Goal: Task Accomplishment & Management: Manage account settings

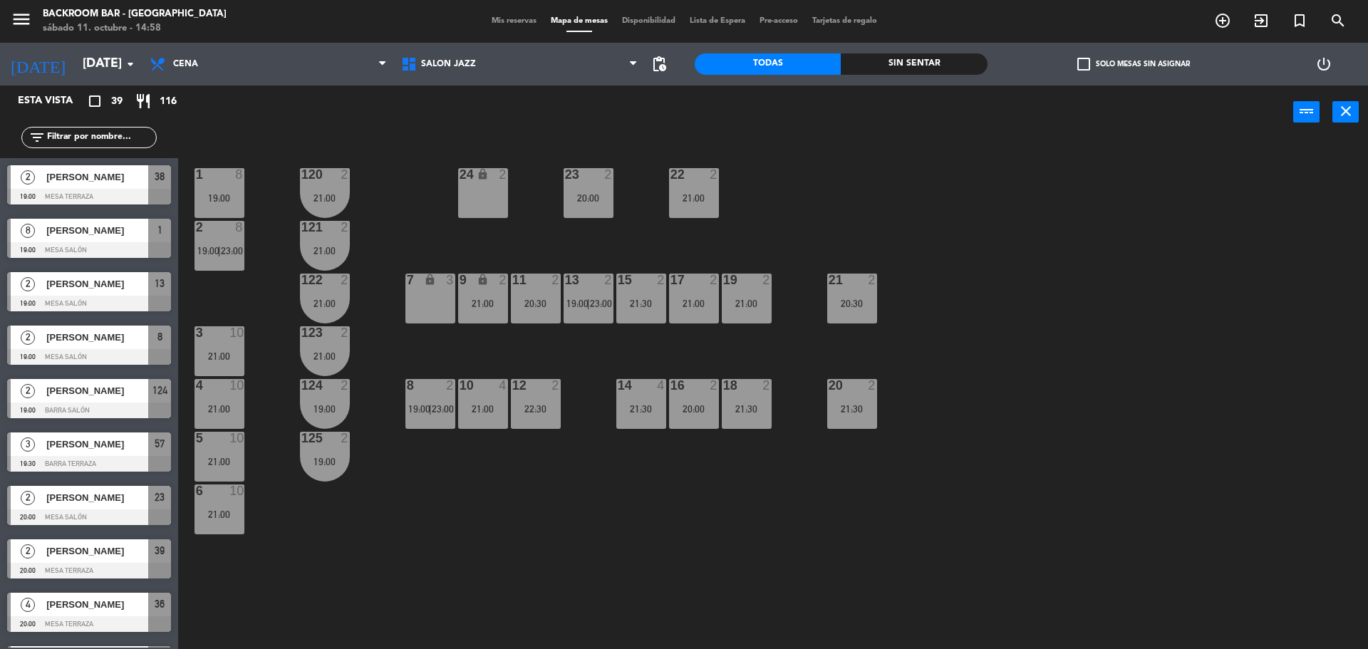
click at [408, 191] on div "1 8 19:00 24 lock 2 23 2 20:00 22 2 21:00 120 2 21:00 2 8 19:00 | 23:00 121 2 2…" at bounding box center [780, 397] width 1176 height 510
click at [464, 68] on span "Salón jazz" at bounding box center [448, 64] width 55 height 10
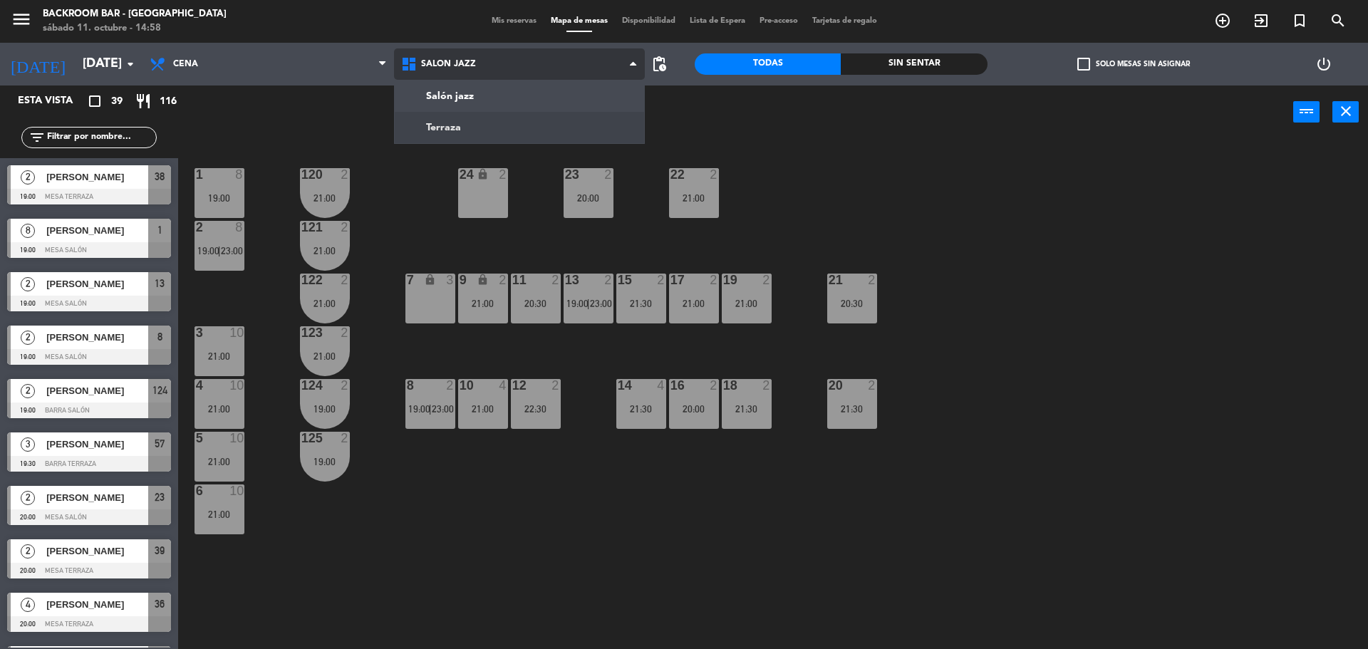
click at [461, 121] on ng-component "menu Backroom Bar - [GEOGRAPHIC_DATA] [DATE] 11. octubre - 14:58 Mis reservas M…" at bounding box center [684, 326] width 1368 height 653
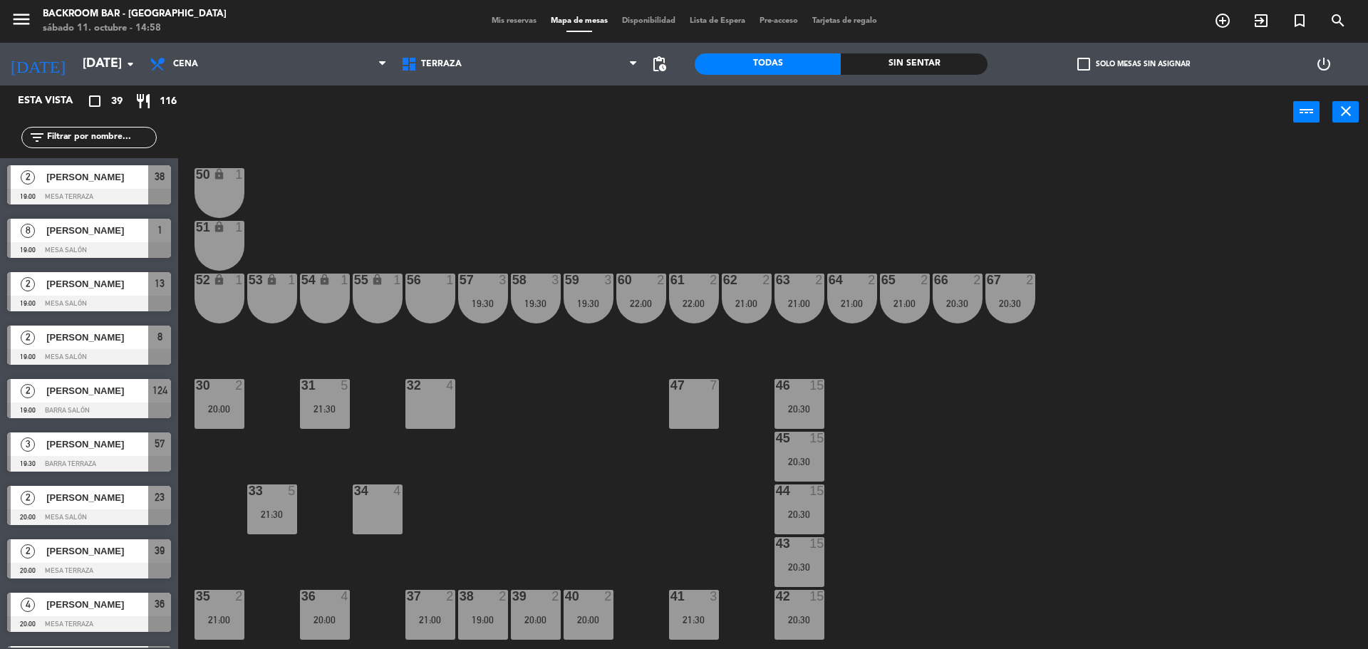
drag, startPoint x: 524, startPoint y: 435, endPoint x: 517, endPoint y: 422, distance: 15.3
click at [528, 435] on div "50 lock 1 51 lock 1 52 lock 1 53 lock 1 54 lock 1 55 lock 1 56 1 61 2 22:00 63 …" at bounding box center [780, 397] width 1176 height 510
click at [321, 412] on div "21:30" at bounding box center [325, 409] width 50 height 10
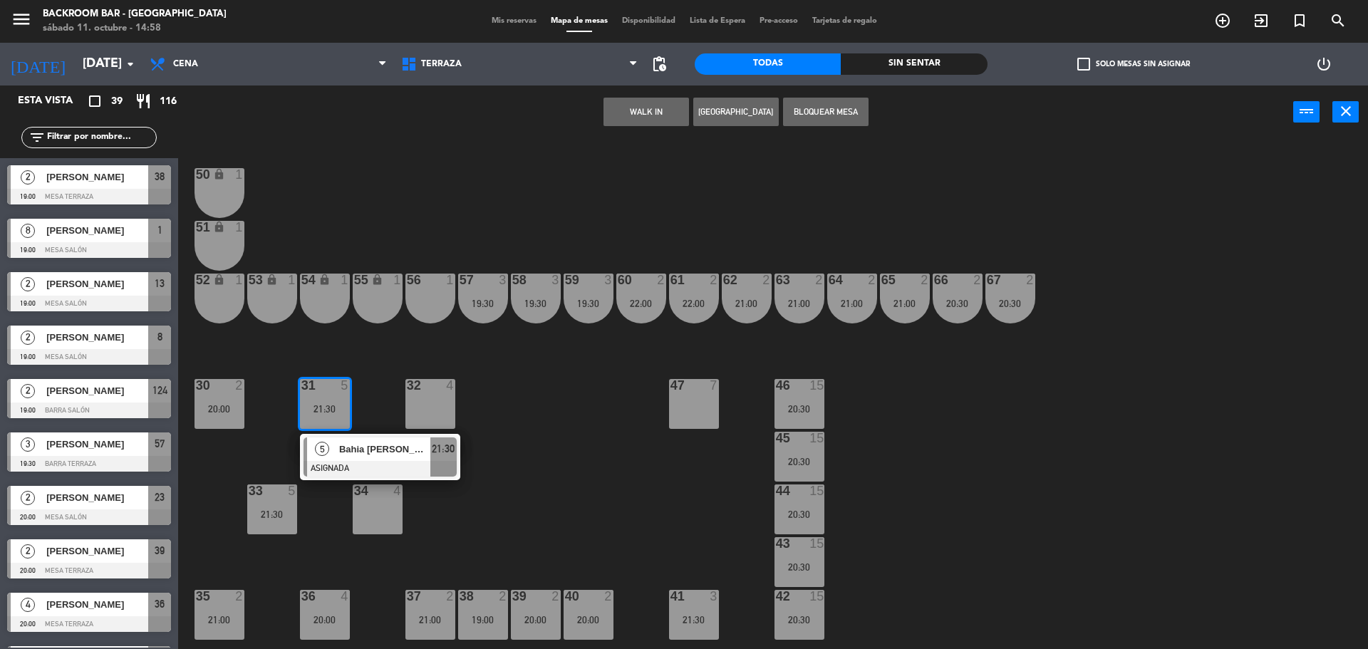
click at [256, 456] on div "50 lock 1 51 lock 1 52 lock 1 53 lock 1 54 lock 1 55 lock 1 56 1 61 2 22:00 63 …" at bounding box center [780, 397] width 1176 height 510
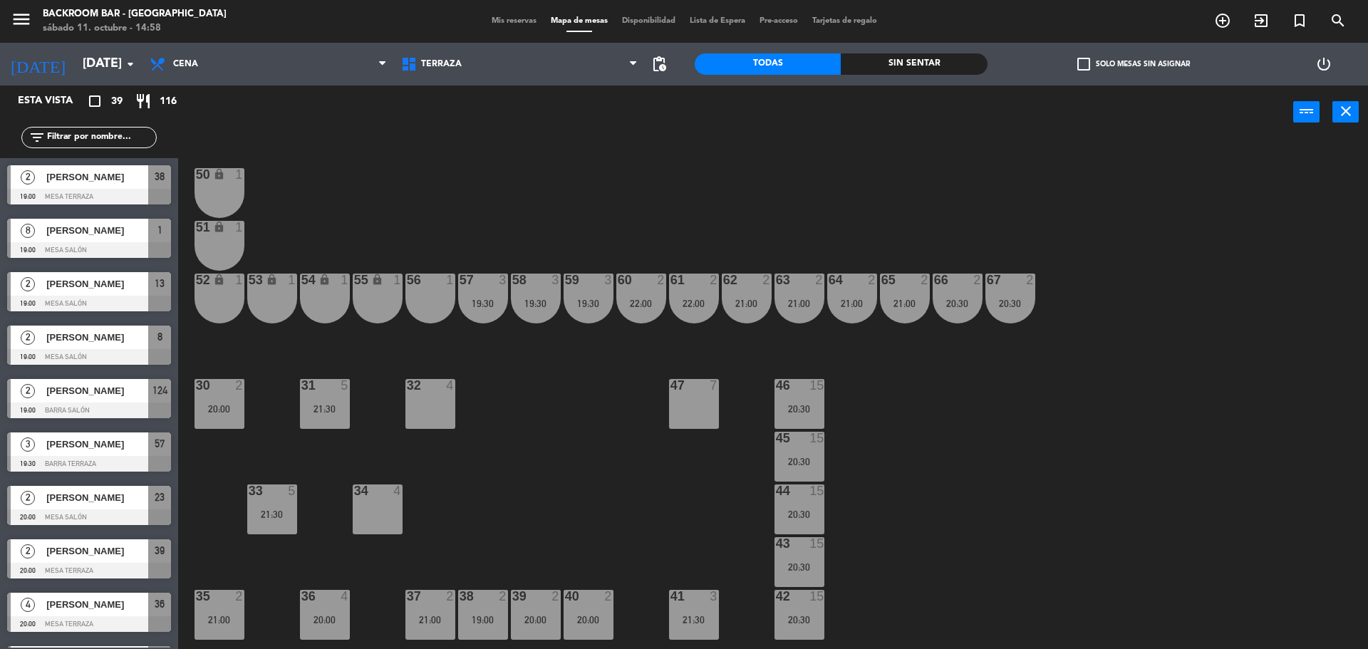
click at [265, 506] on div "33 5 21:30" at bounding box center [272, 509] width 50 height 50
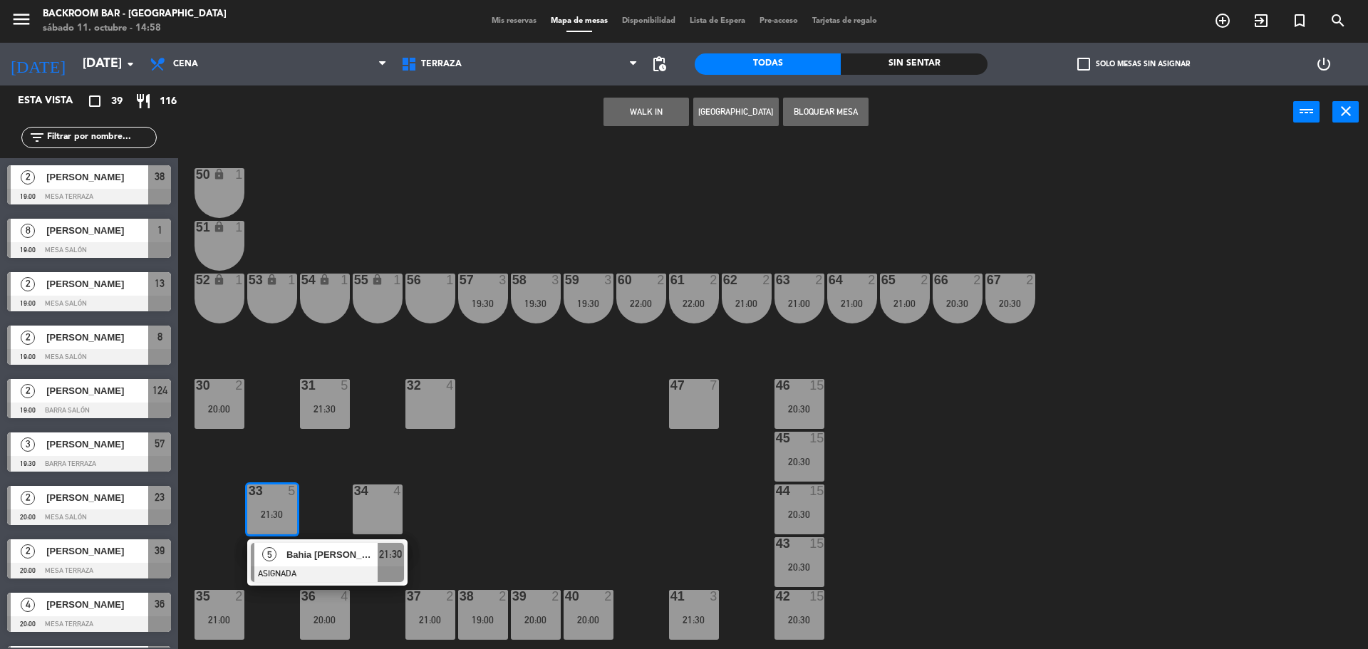
click at [274, 428] on div "50 lock 1 51 lock 1 52 lock 1 53 lock 1 54 lock 1 55 lock 1 56 1 61 2 22:00 63 …" at bounding box center [780, 397] width 1176 height 510
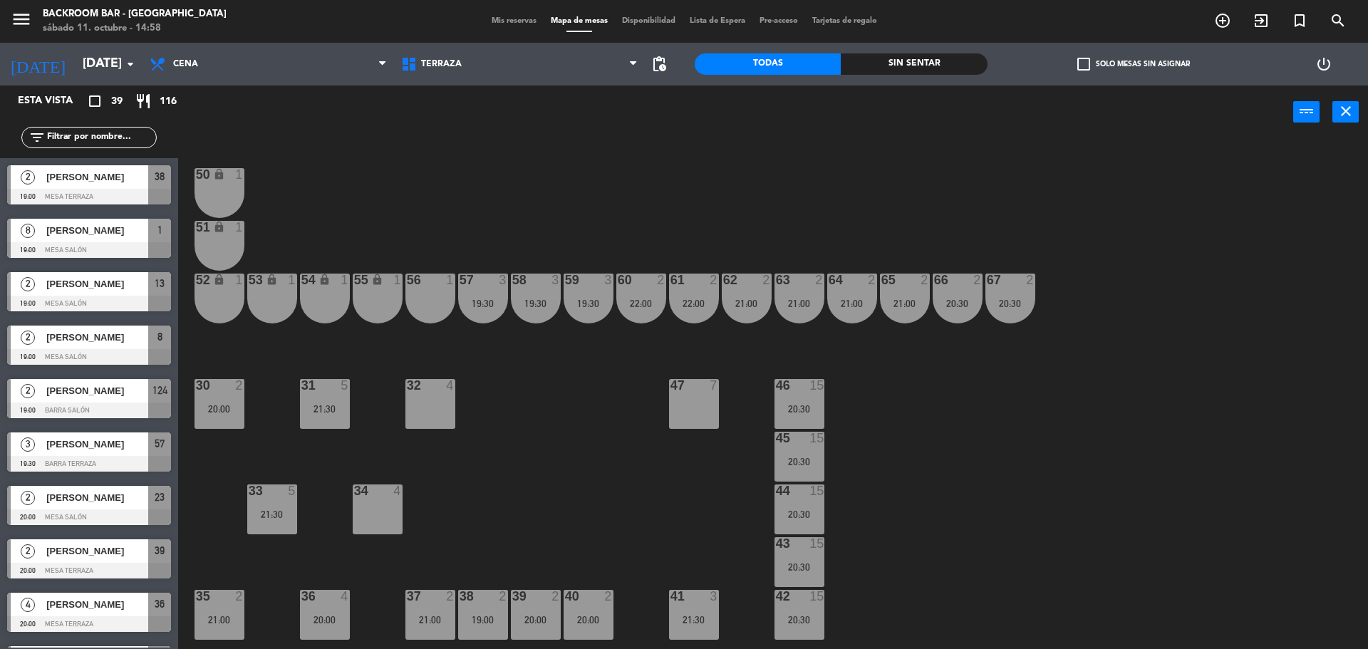
click at [816, 561] on div "43 15 20:30" at bounding box center [799, 562] width 50 height 50
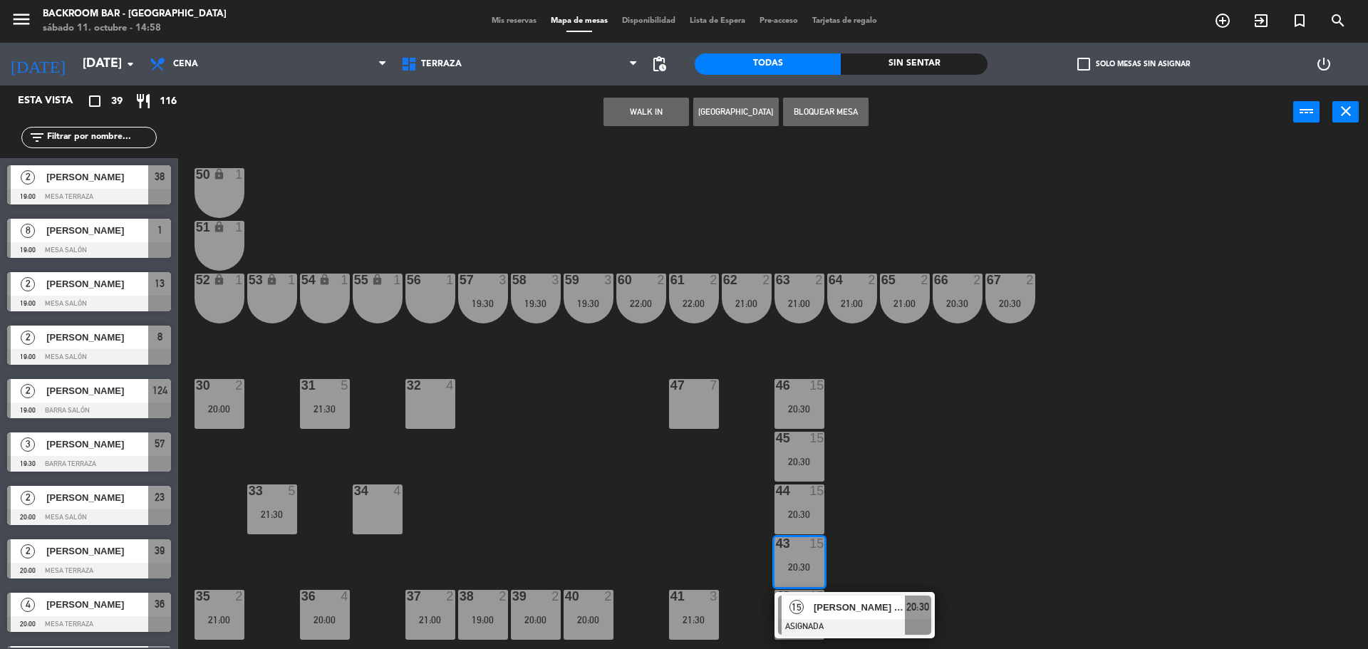
click at [855, 616] on div "[PERSON_NAME] d’Espinose" at bounding box center [858, 608] width 93 height 24
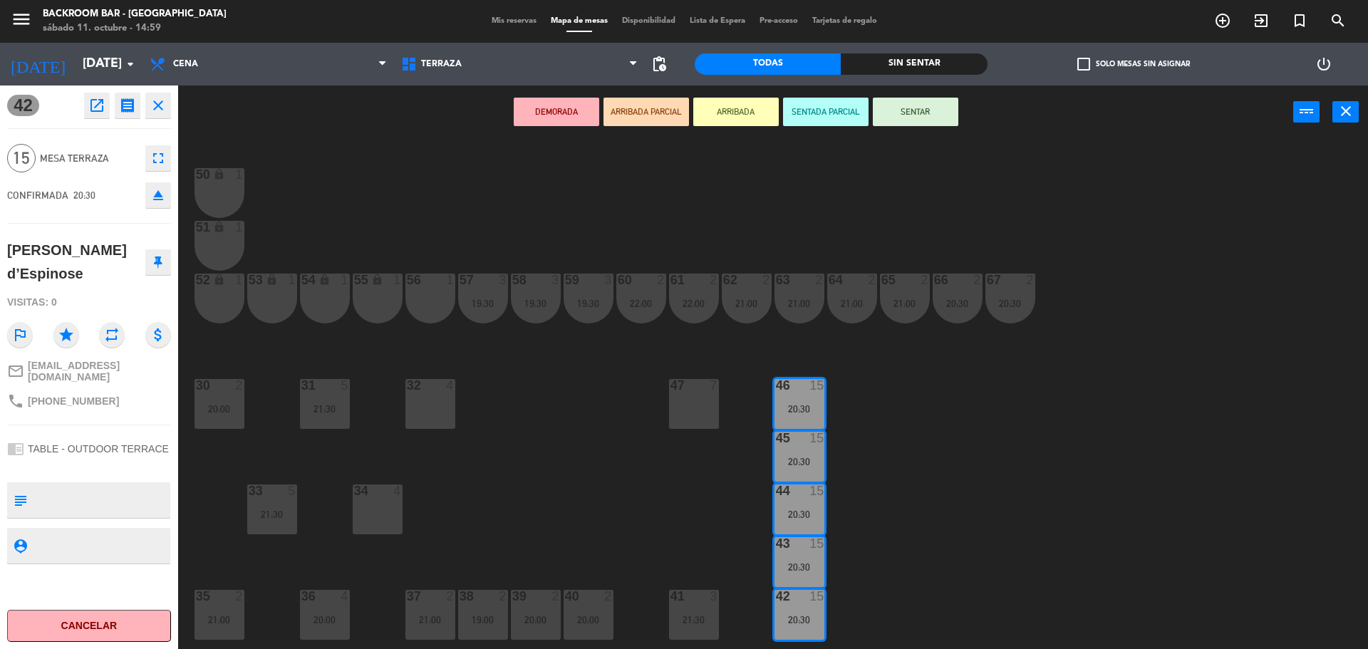
click at [650, 479] on div "50 lock 1 51 lock 1 52 lock 1 53 lock 1 54 lock 1 55 lock 1 56 1 61 2 22:00 63 …" at bounding box center [780, 397] width 1176 height 510
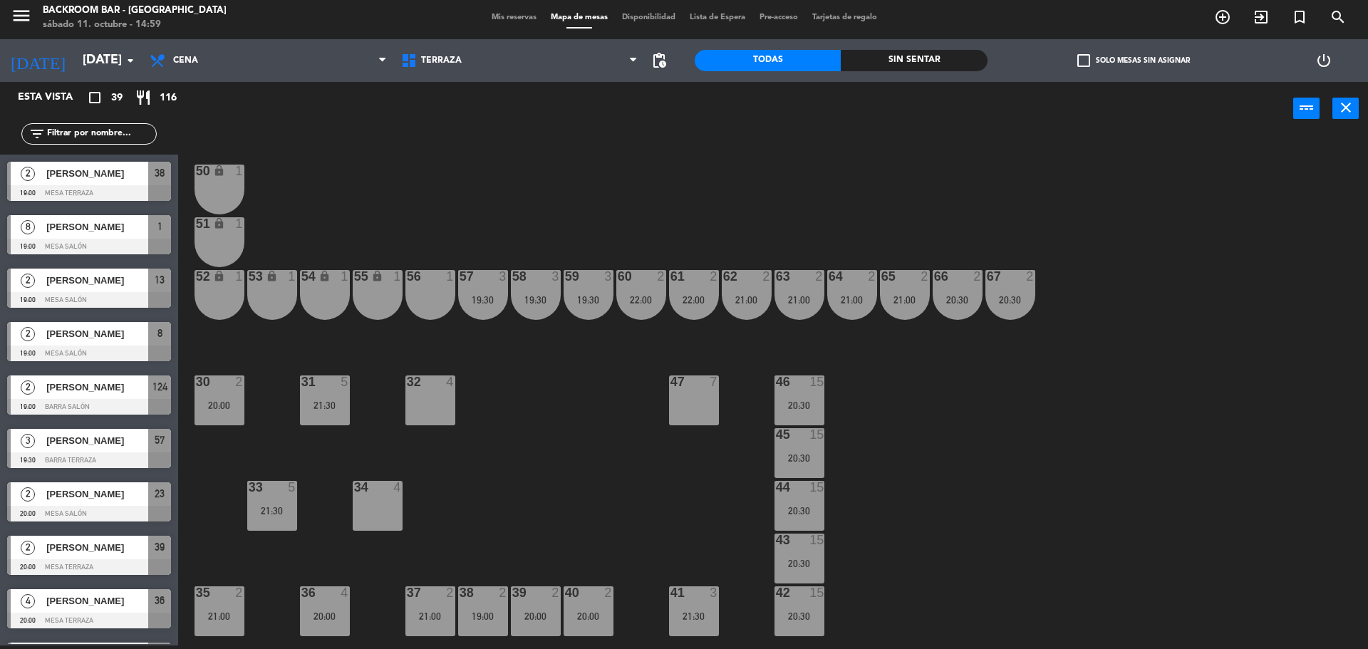
click at [524, 403] on div "50 lock 1 51 lock 1 52 lock 1 53 lock 1 54 lock 1 55 lock 1 56 1 61 2 22:00 63 …" at bounding box center [780, 394] width 1176 height 510
click at [437, 68] on span "Terraza" at bounding box center [519, 60] width 251 height 31
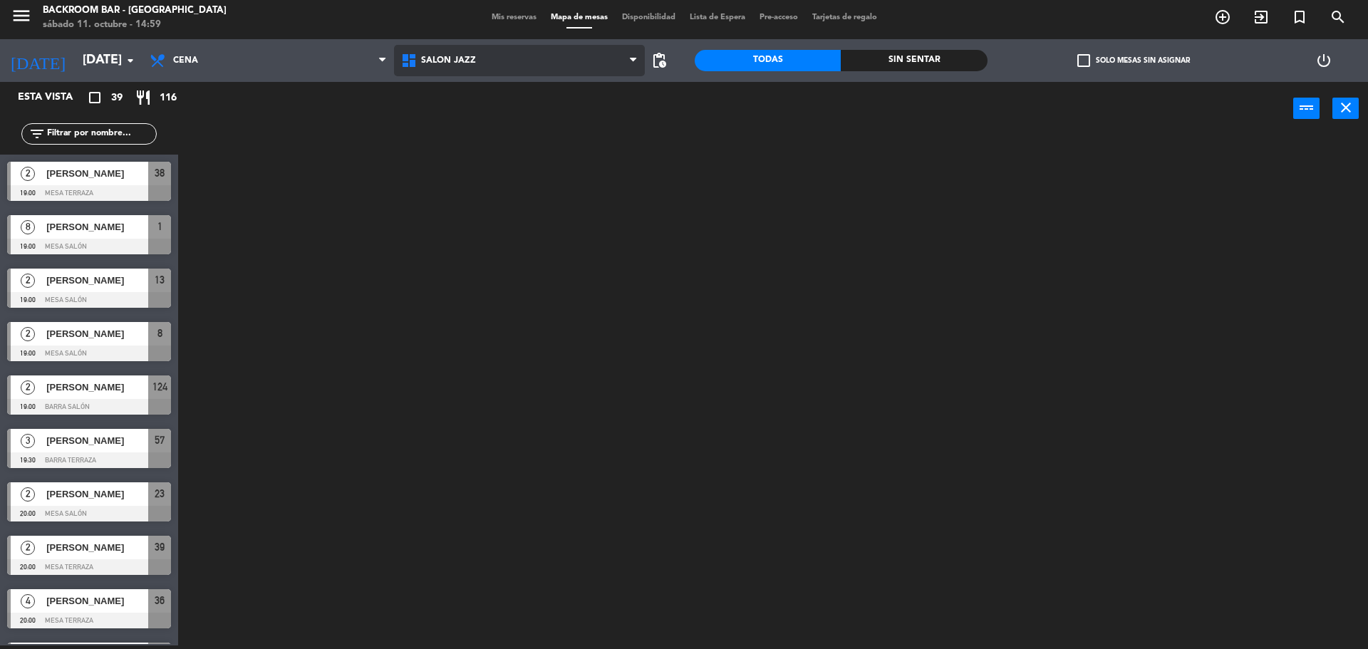
click at [450, 94] on ng-component "menu Backroom Bar - [GEOGRAPHIC_DATA] [DATE] 11. octubre - 14:59 Mis reservas M…" at bounding box center [684, 322] width 1368 height 653
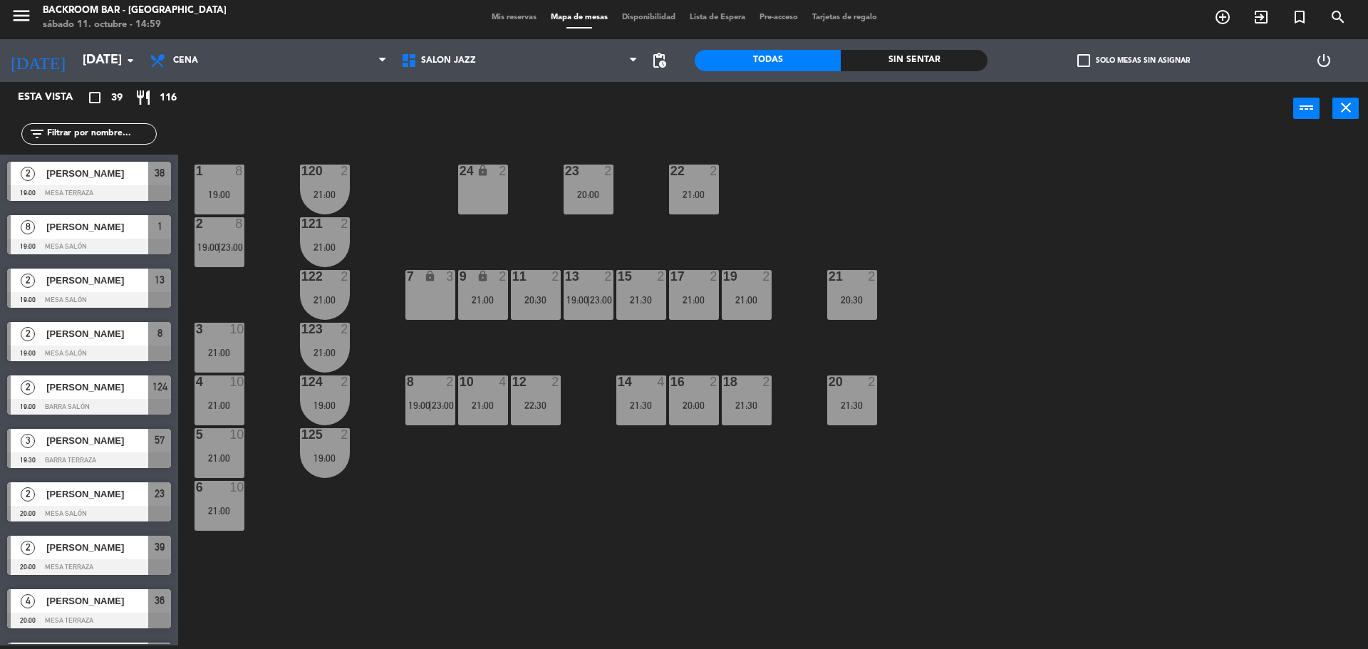
click at [593, 531] on div "1 8 19:00 24 lock 2 23 2 20:00 22 2 21:00 120 2 21:00 2 8 19:00 | 23:00 121 2 2…" at bounding box center [780, 394] width 1176 height 510
click at [435, 411] on div "8 2 19:00 | 23:00" at bounding box center [430, 400] width 50 height 50
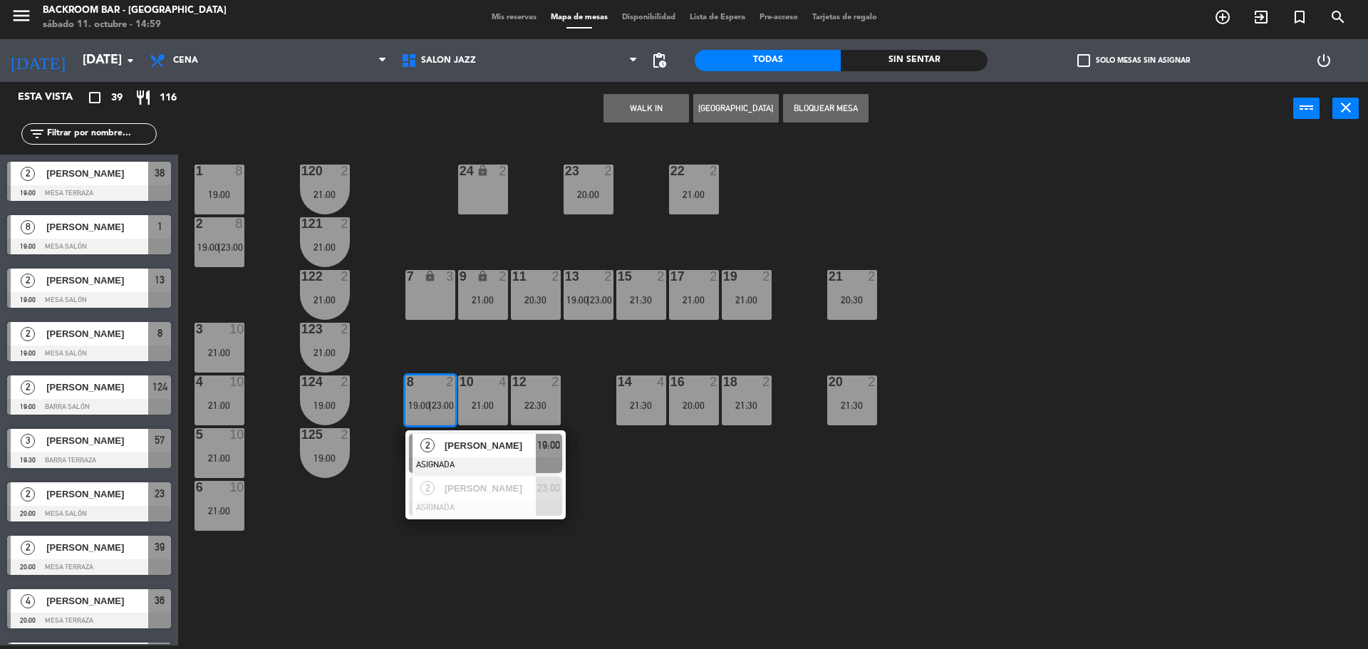
click at [382, 435] on div "1 8 19:00 24 lock 2 23 2 20:00 22 2 21:00 120 2 21:00 2 8 19:00 | 23:00 121 2 2…" at bounding box center [780, 394] width 1176 height 510
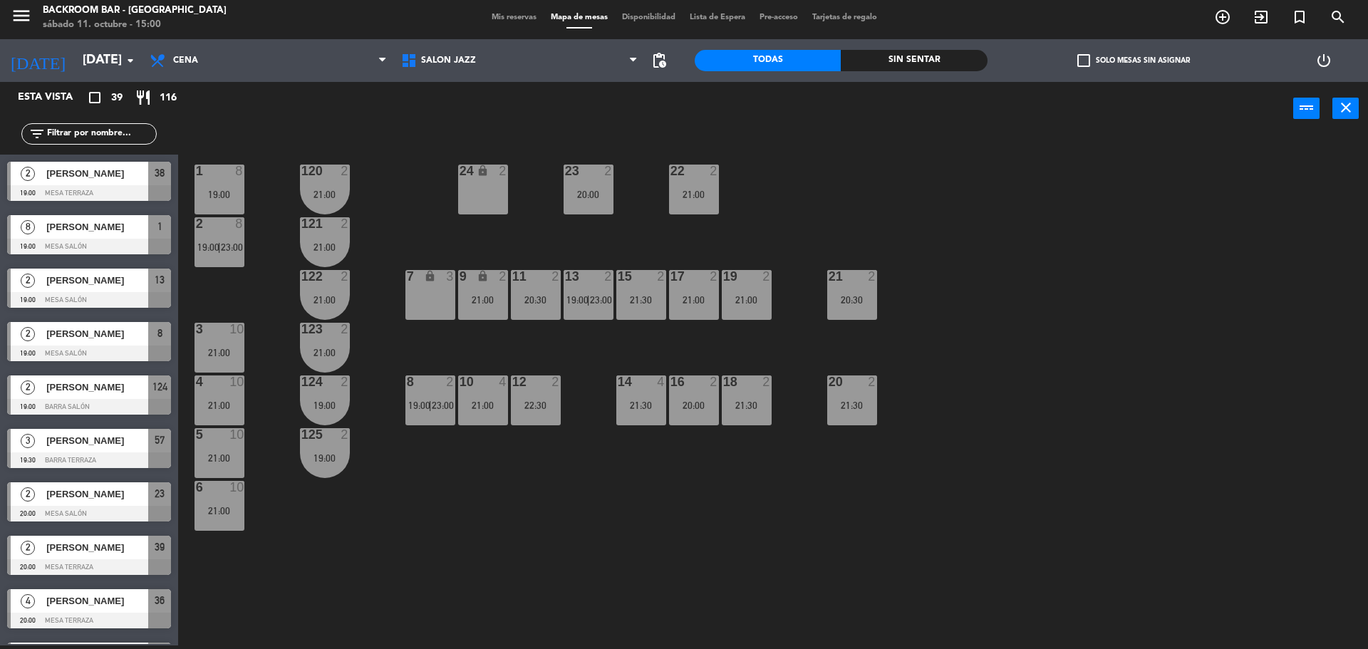
click at [242, 241] on span "23:00" at bounding box center [232, 246] width 22 height 11
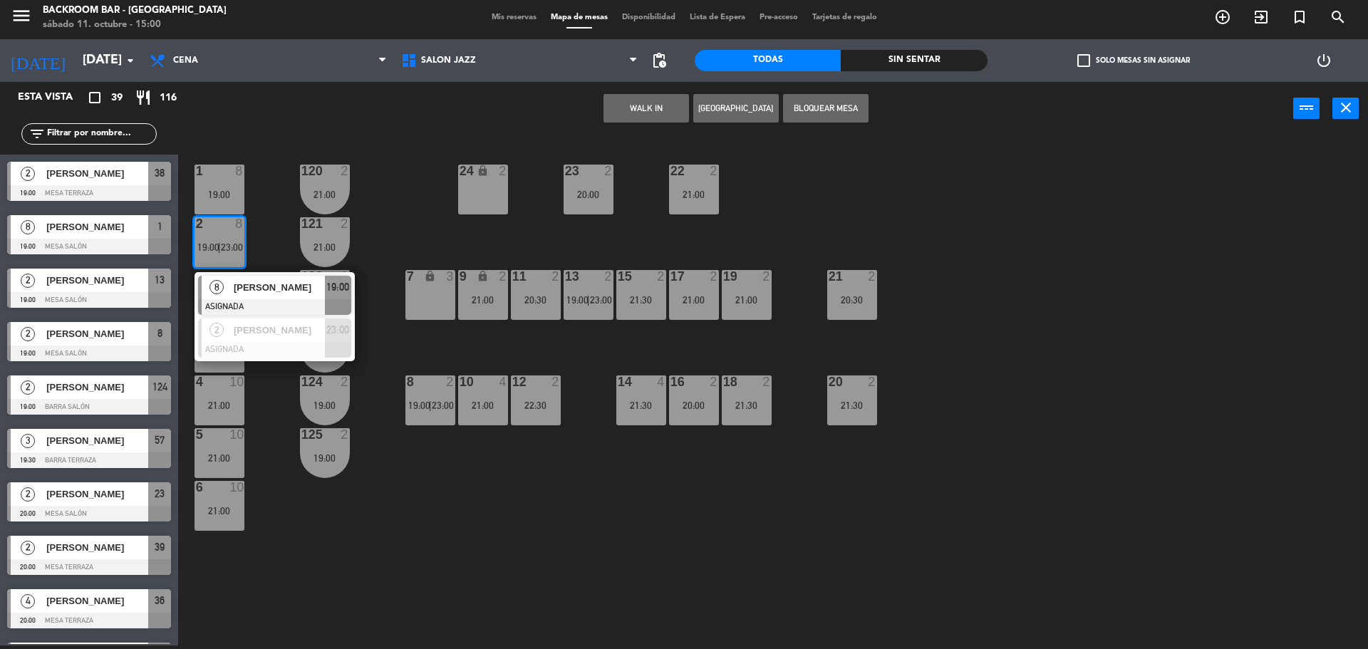
click at [270, 237] on div "1 8 19:00 24 lock 2 23 2 20:00 22 2 21:00 120 2 21:00 2 8 19:00 | 23:00 8 [PERS…" at bounding box center [780, 394] width 1176 height 510
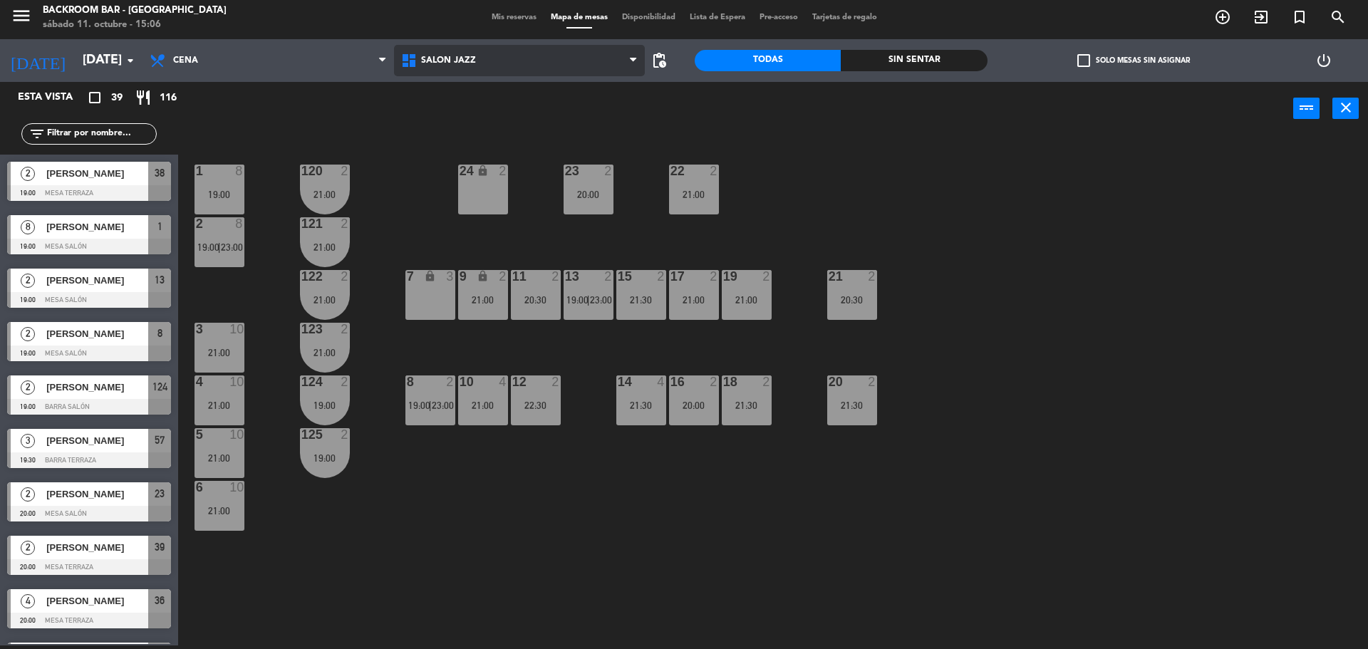
click at [458, 53] on span "Salón jazz" at bounding box center [519, 60] width 251 height 31
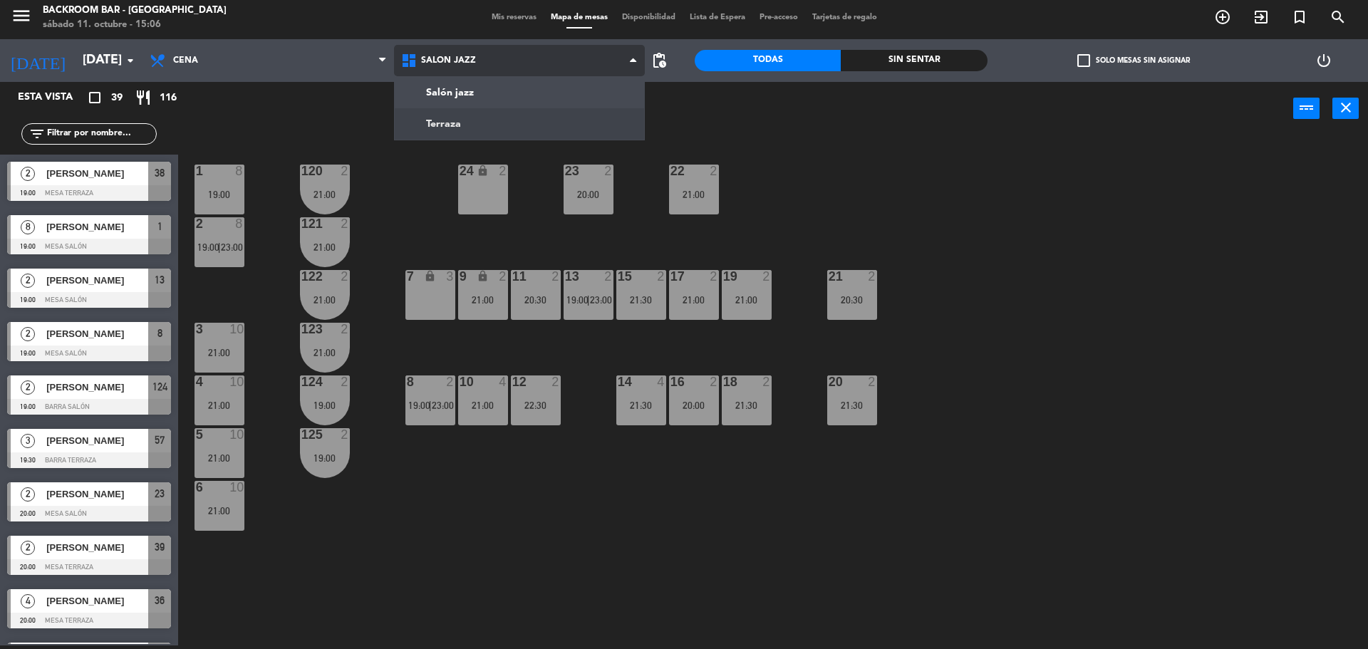
click at [462, 120] on ng-component "menu Backroom Bar - [GEOGRAPHIC_DATA] [DATE] 11. octubre - 15:06 Mis reservas M…" at bounding box center [684, 322] width 1368 height 653
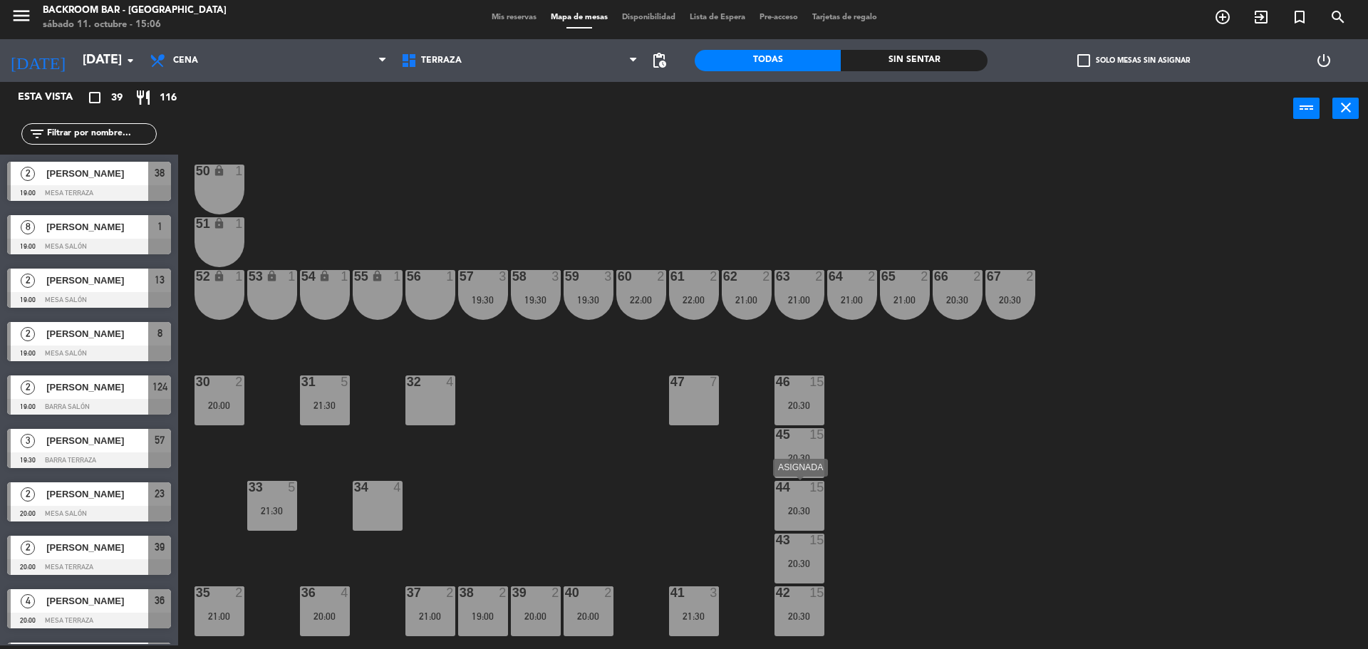
click at [812, 507] on div "20:30" at bounding box center [799, 511] width 50 height 10
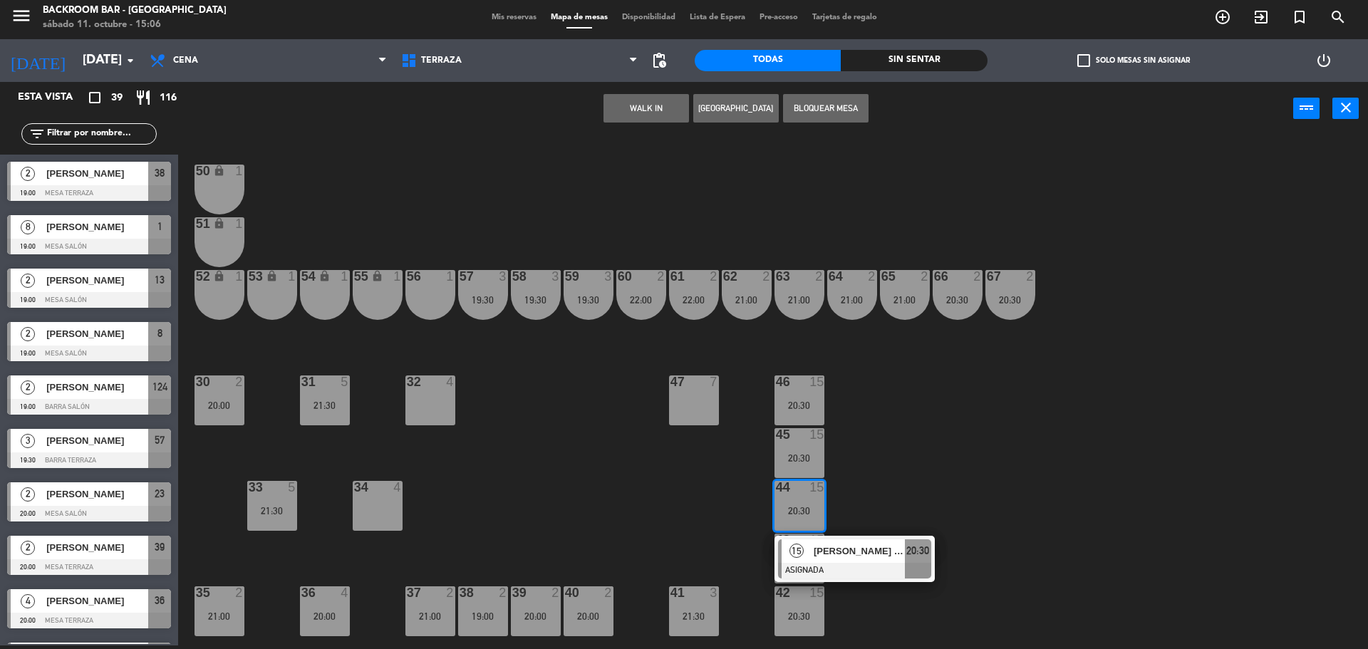
click at [825, 549] on div "15 [PERSON_NAME] d’Espinose ASIGNADA 20:30" at bounding box center [855, 559] width 182 height 46
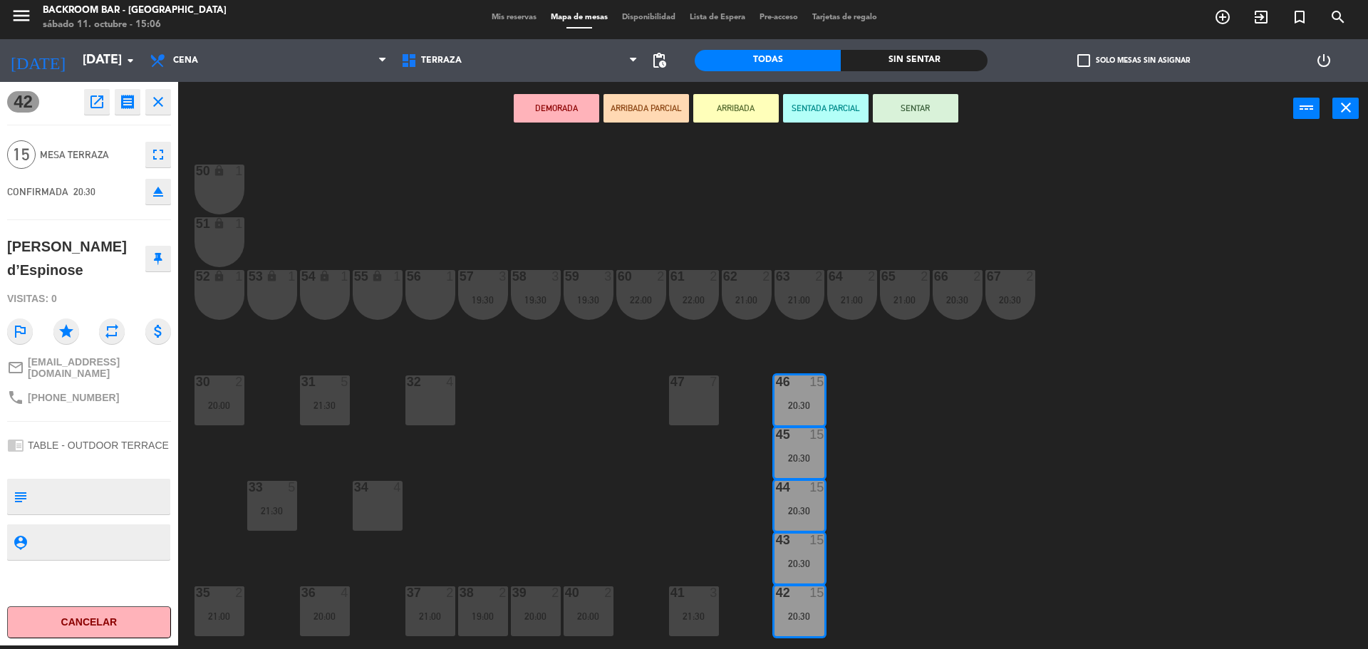
click at [1002, 479] on div "50 lock 1 51 lock 1 52 lock 1 53 lock 1 54 lock 1 55 lock 1 56 1 61 2 22:00 63 …" at bounding box center [780, 394] width 1176 height 510
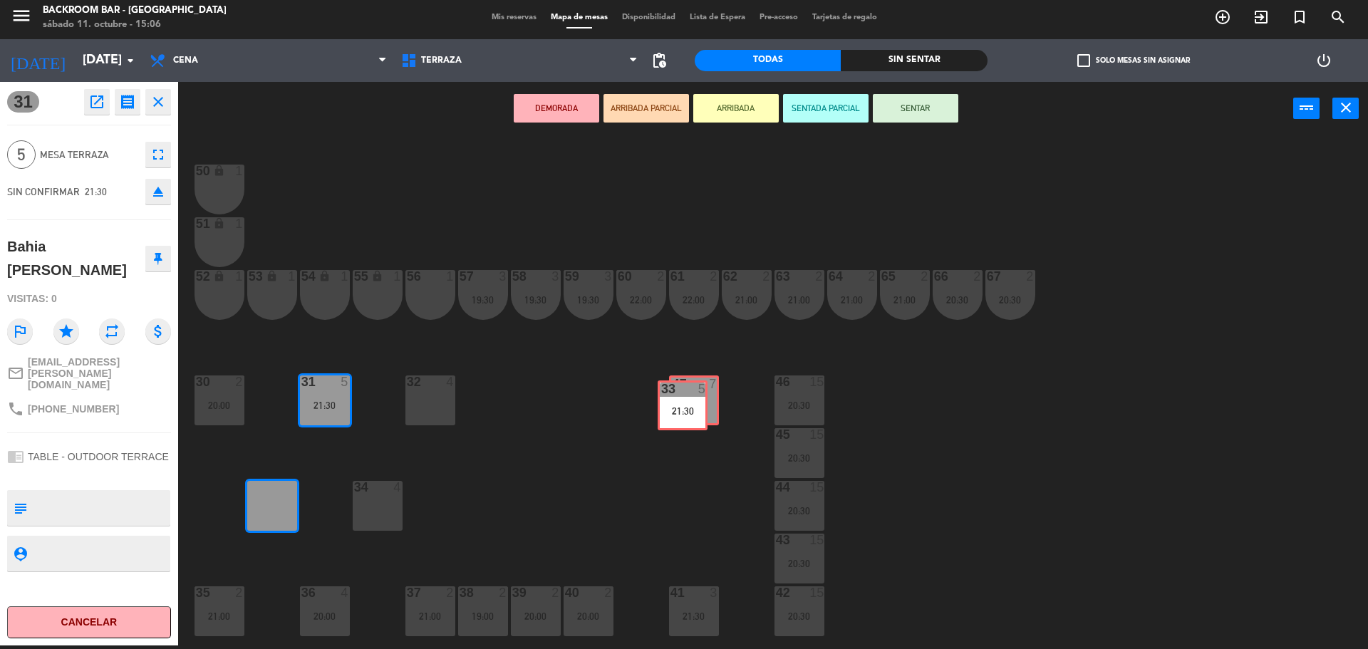
drag, startPoint x: 265, startPoint y: 510, endPoint x: 679, endPoint y: 410, distance: 425.9
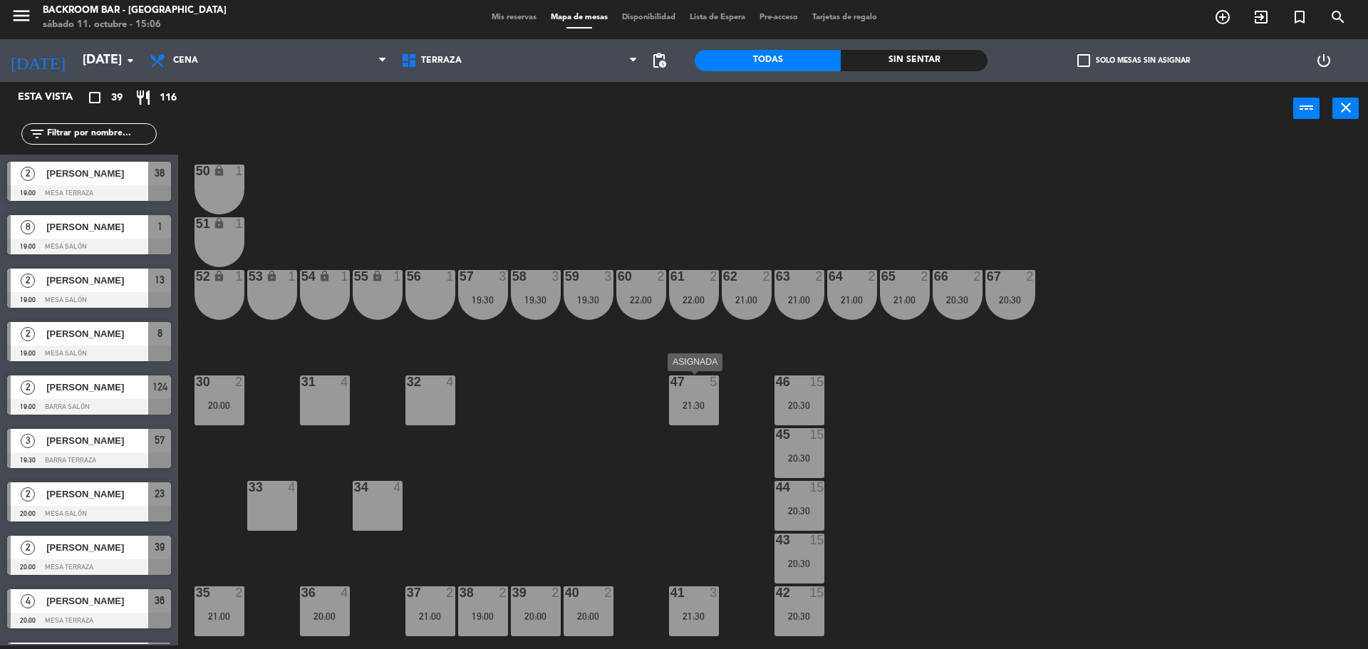
scroll to position [201, 0]
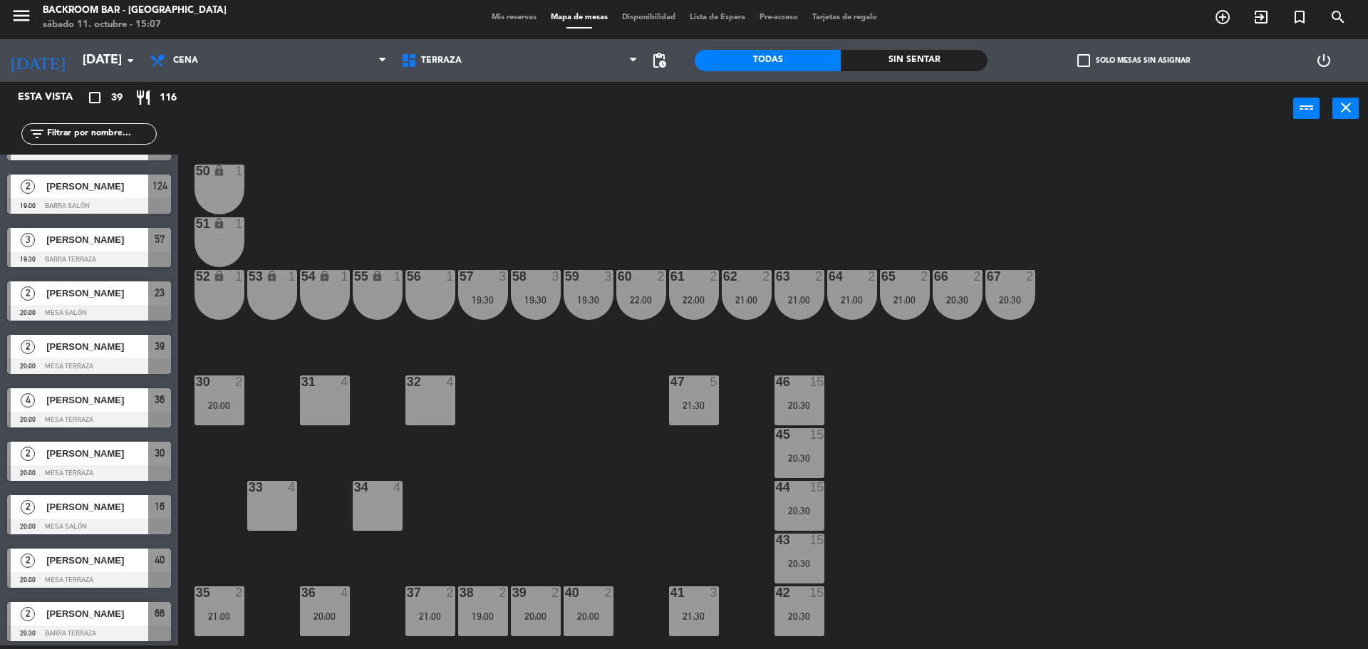
click at [548, 499] on div "50 lock 1 51 lock 1 52 lock 1 53 lock 1 54 lock 1 55 lock 1 56 1 61 2 22:00 63 …" at bounding box center [780, 394] width 1176 height 510
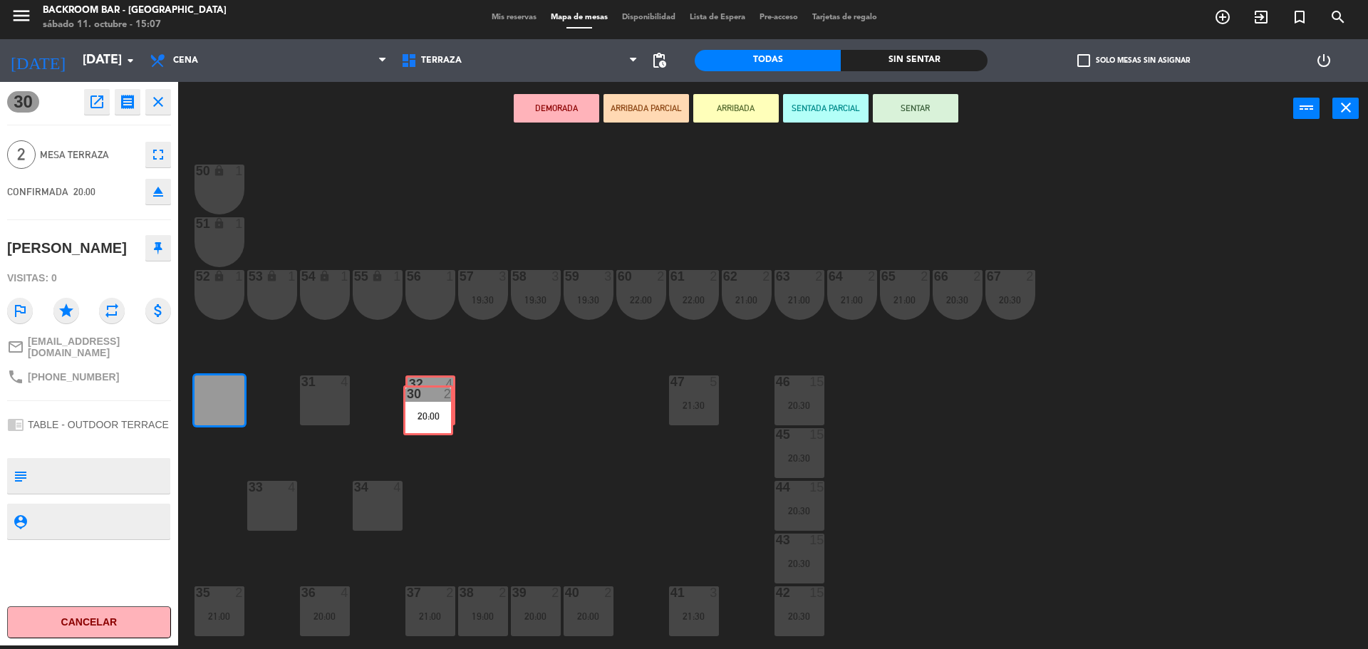
drag, startPoint x: 227, startPoint y: 392, endPoint x: 435, endPoint y: 402, distance: 209.0
click at [435, 402] on div "50 lock 1 51 lock 1 52 lock 1 53 lock 1 54 lock 1 55 lock 1 56 1 61 2 22:00 63 …" at bounding box center [780, 394] width 1176 height 510
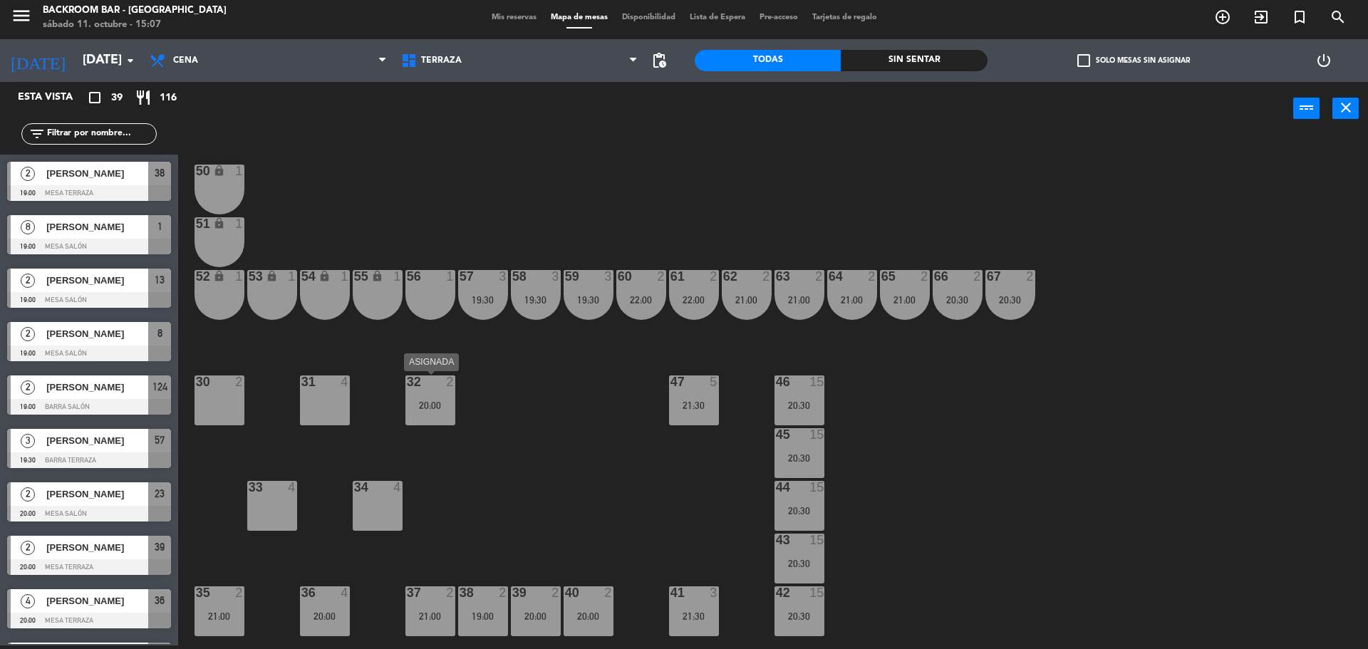
scroll to position [4, 0]
click at [214, 394] on div "30 2" at bounding box center [219, 400] width 50 height 50
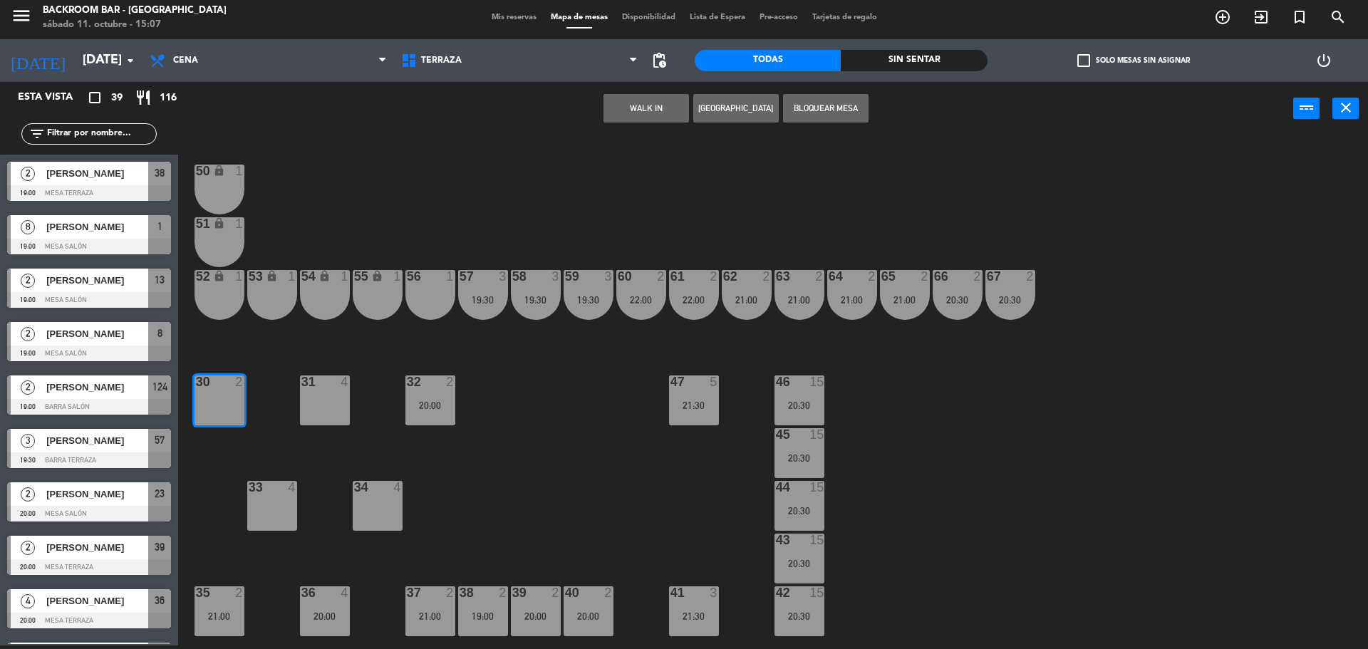
click at [826, 110] on button "Bloquear Mesa" at bounding box center [825, 108] width 85 height 28
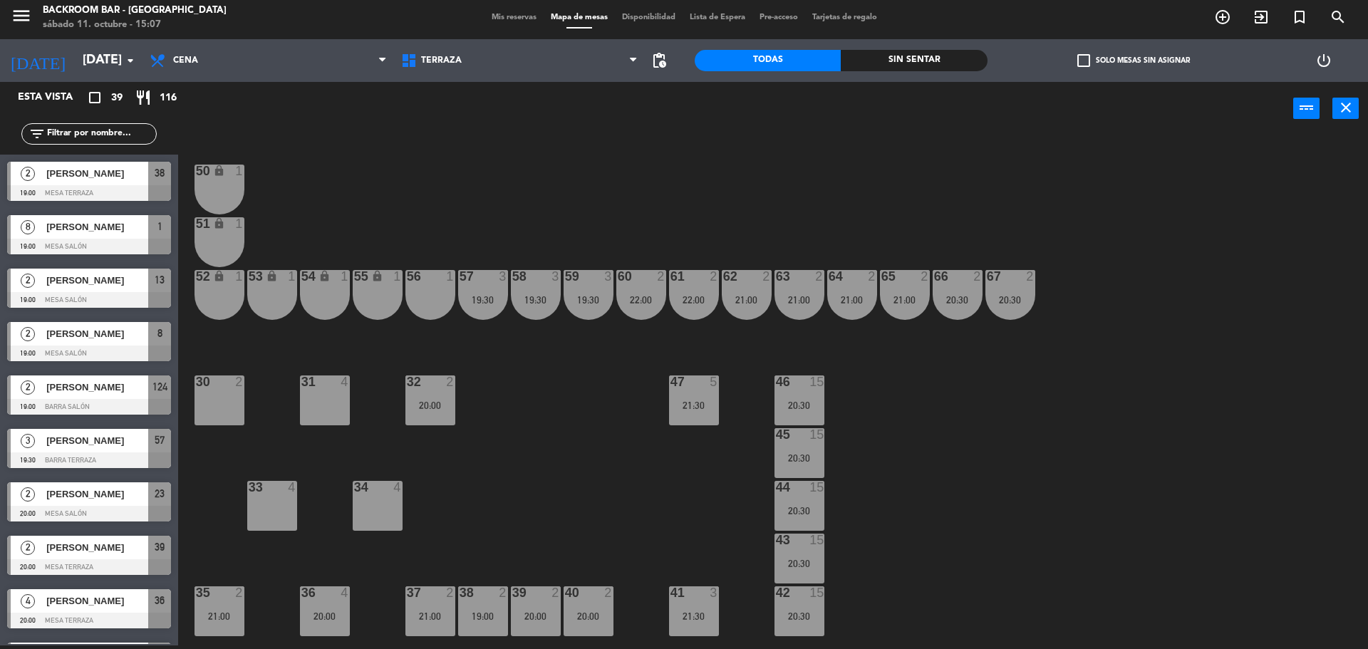
click at [224, 407] on div "30 2" at bounding box center [219, 400] width 50 height 50
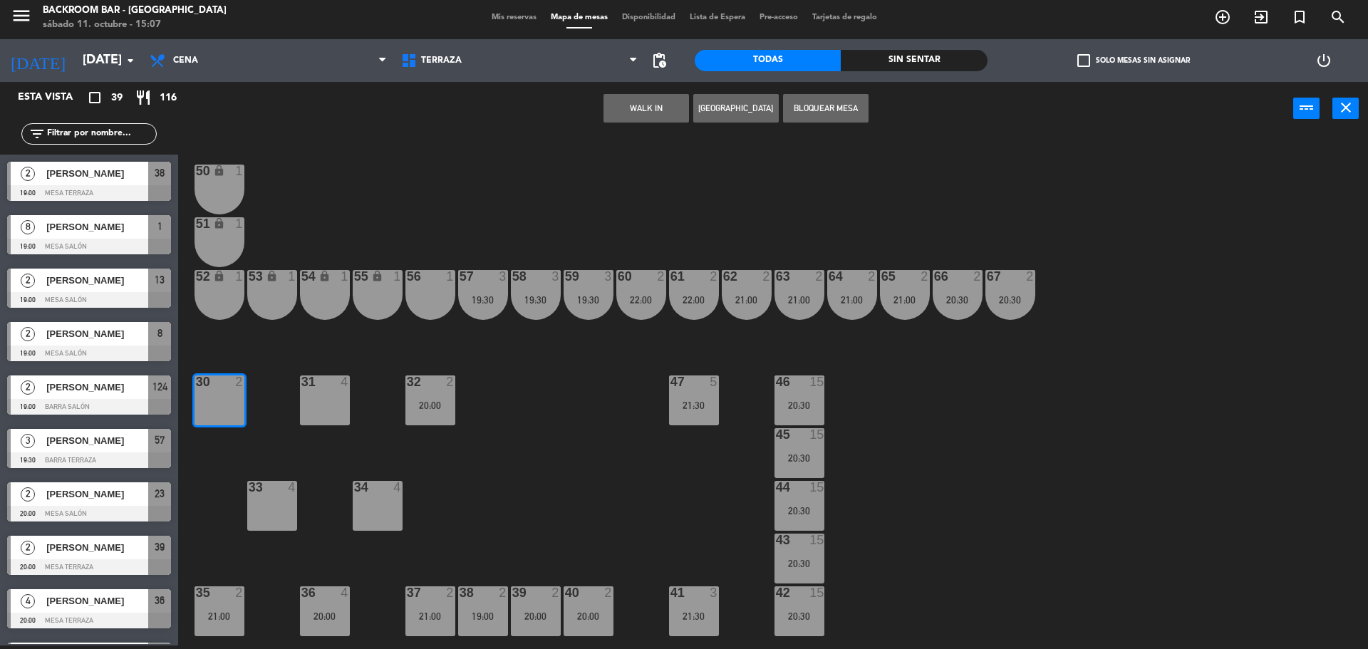
click at [833, 102] on button "Bloquear Mesa" at bounding box center [825, 108] width 85 height 28
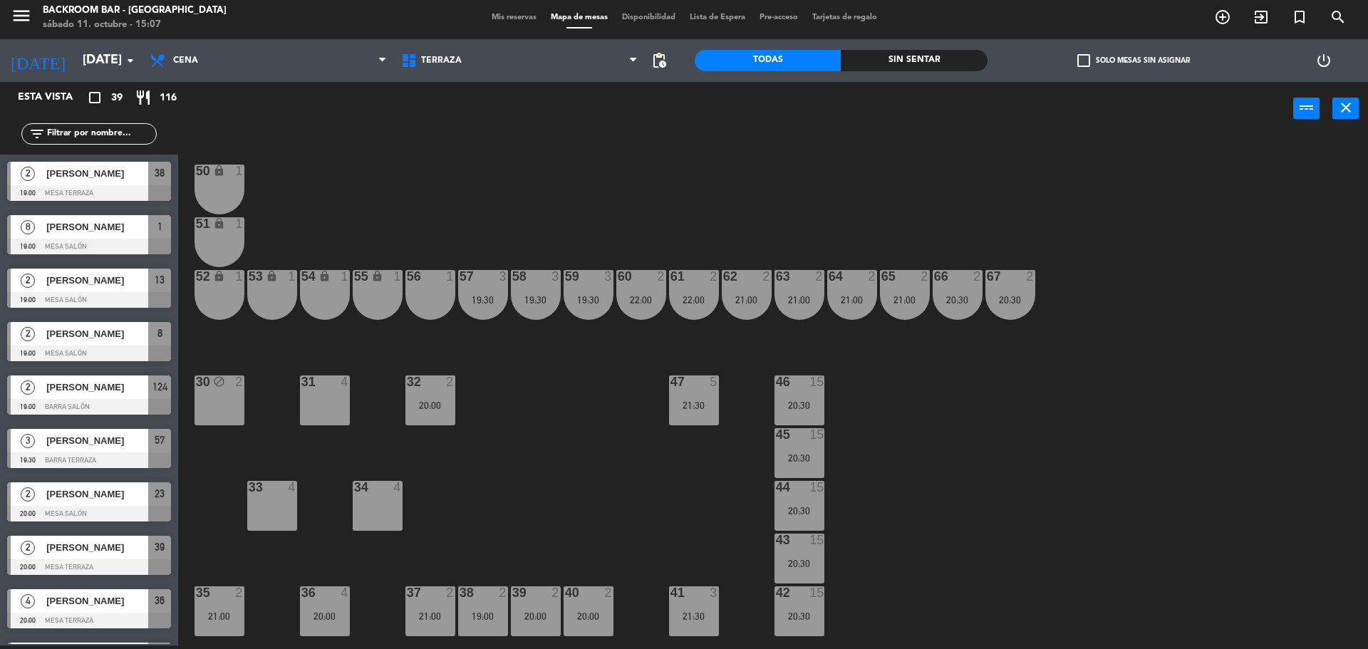
click at [844, 184] on div "50 lock 1 51 lock 1 52 lock 1 53 lock 1 54 lock 1 55 lock 1 56 1 61 2 22:00 63 …" at bounding box center [780, 394] width 1176 height 510
click at [511, 59] on span "Terraza" at bounding box center [519, 60] width 251 height 31
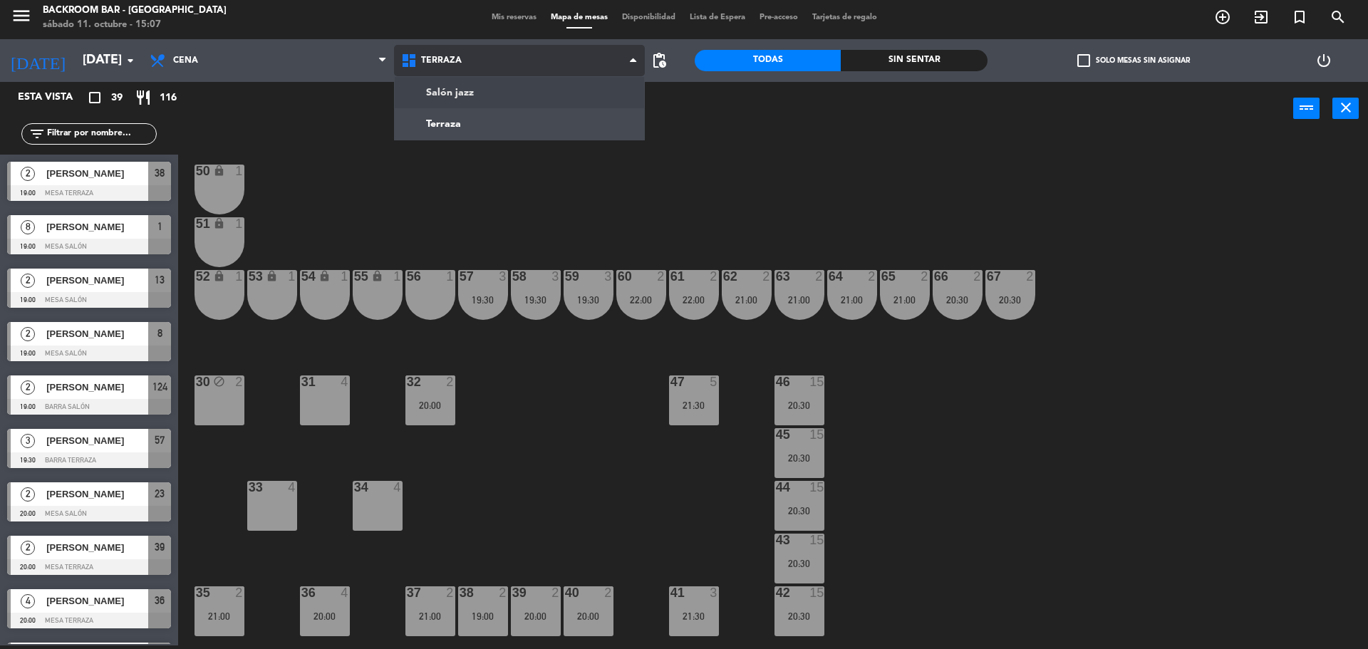
click at [482, 90] on ng-component "menu Backroom Bar - [GEOGRAPHIC_DATA] [DATE] 11. octubre - 15:07 Mis reservas M…" at bounding box center [684, 322] width 1368 height 653
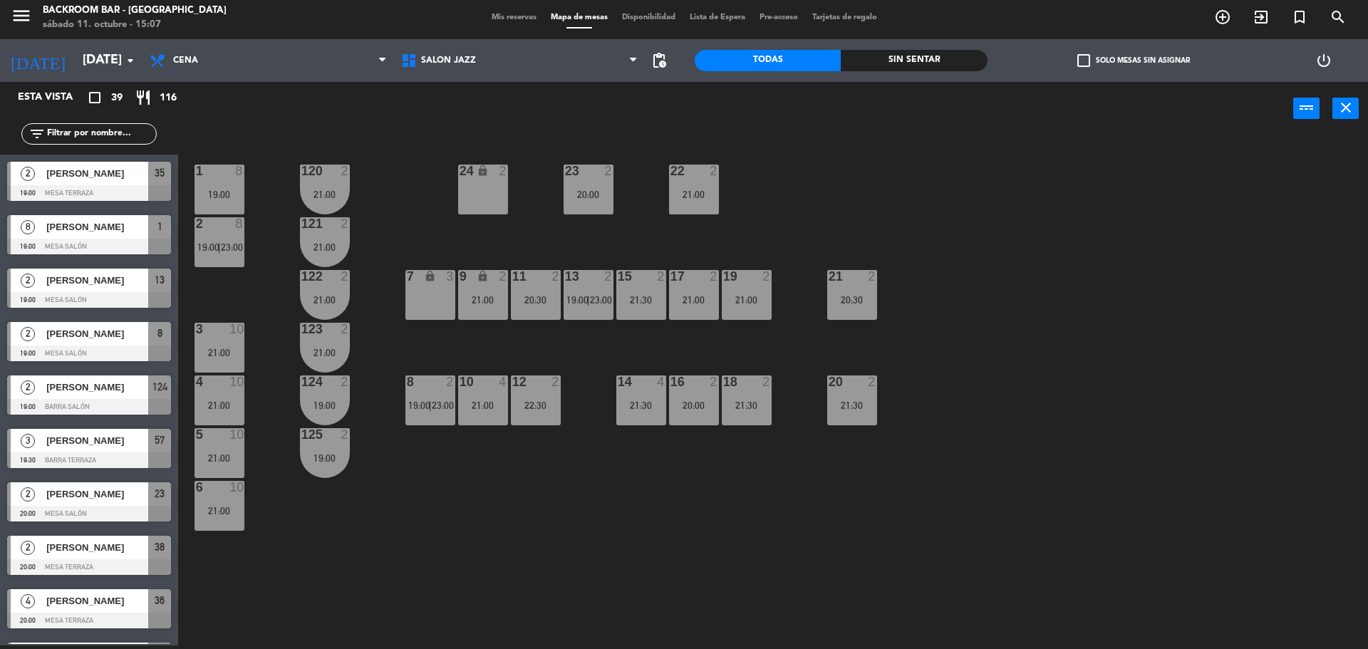
click at [845, 484] on div "1 8 19:00 24 lock 2 23 2 20:00 22 2 21:00 120 2 21:00 2 8 19:00 | 23:00 121 2 2…" at bounding box center [780, 394] width 1176 height 510
click at [497, 9] on div "menu Backroom Bar - [GEOGRAPHIC_DATA] [DATE] 11. octubre - 15:07 Mis reservas M…" at bounding box center [684, 17] width 1368 height 43
click at [500, 16] on span "Mis reservas" at bounding box center [513, 18] width 59 height 8
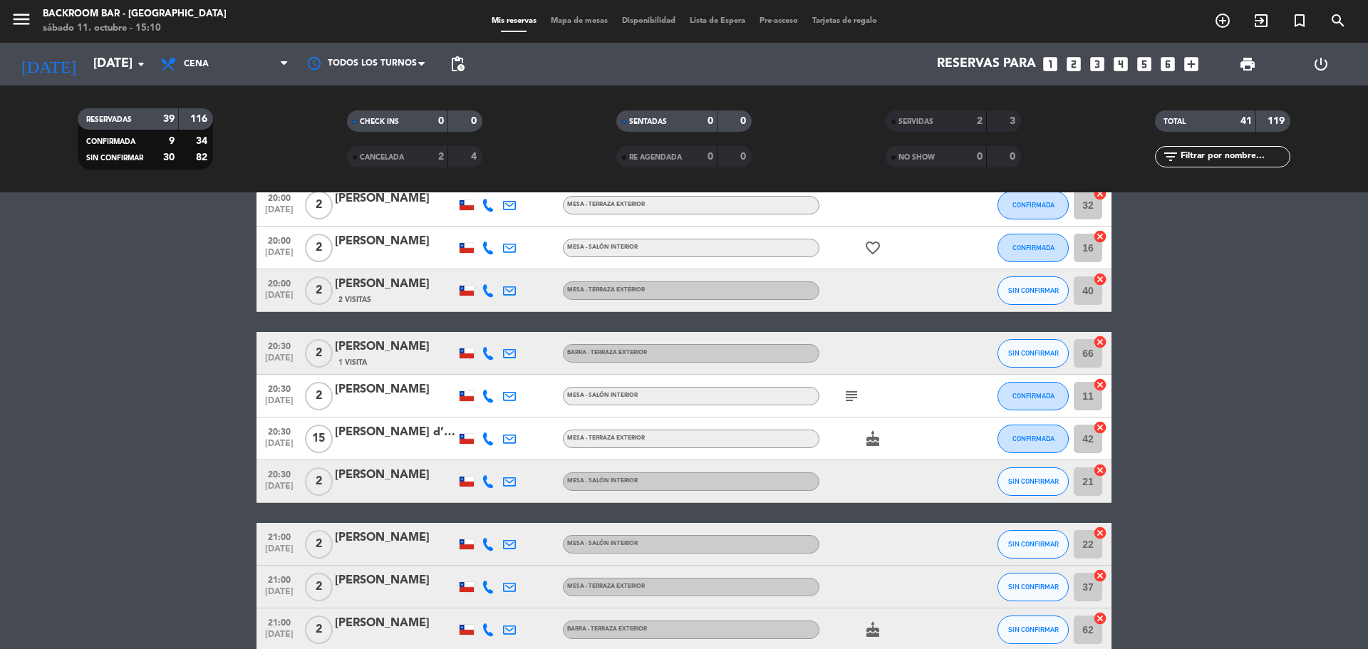
scroll to position [712, 0]
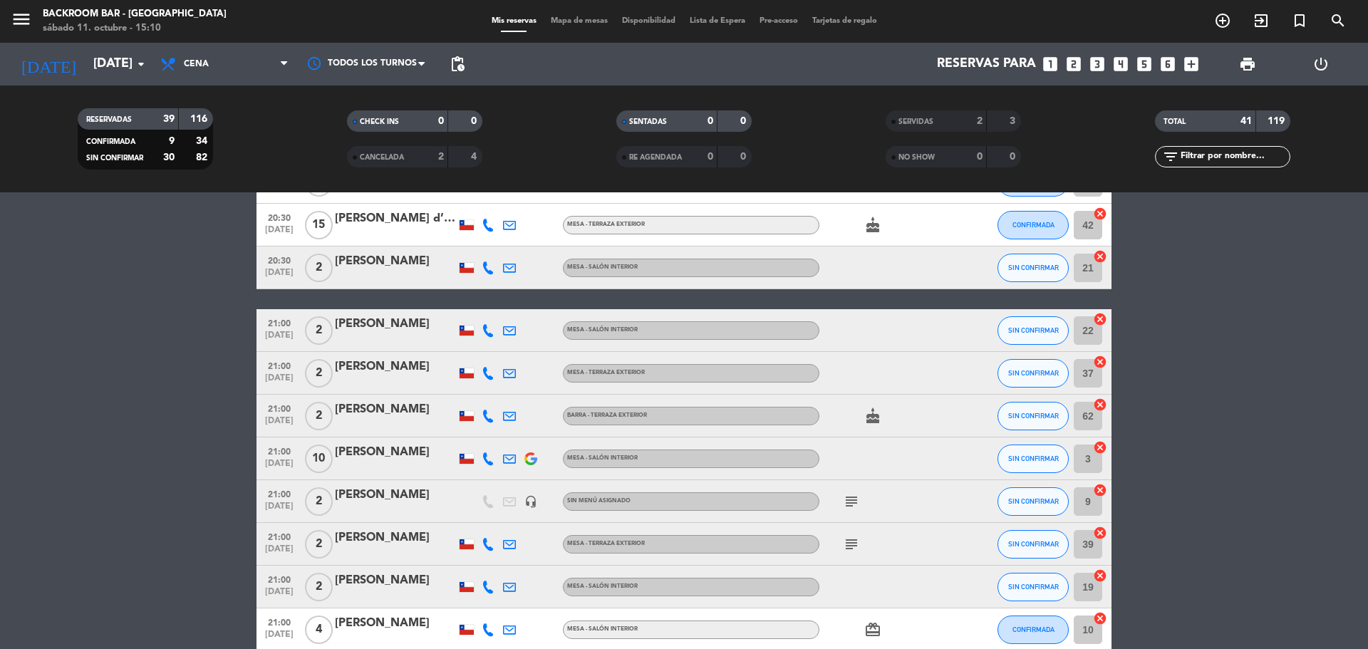
click at [386, 459] on div "[PERSON_NAME]" at bounding box center [395, 452] width 121 height 19
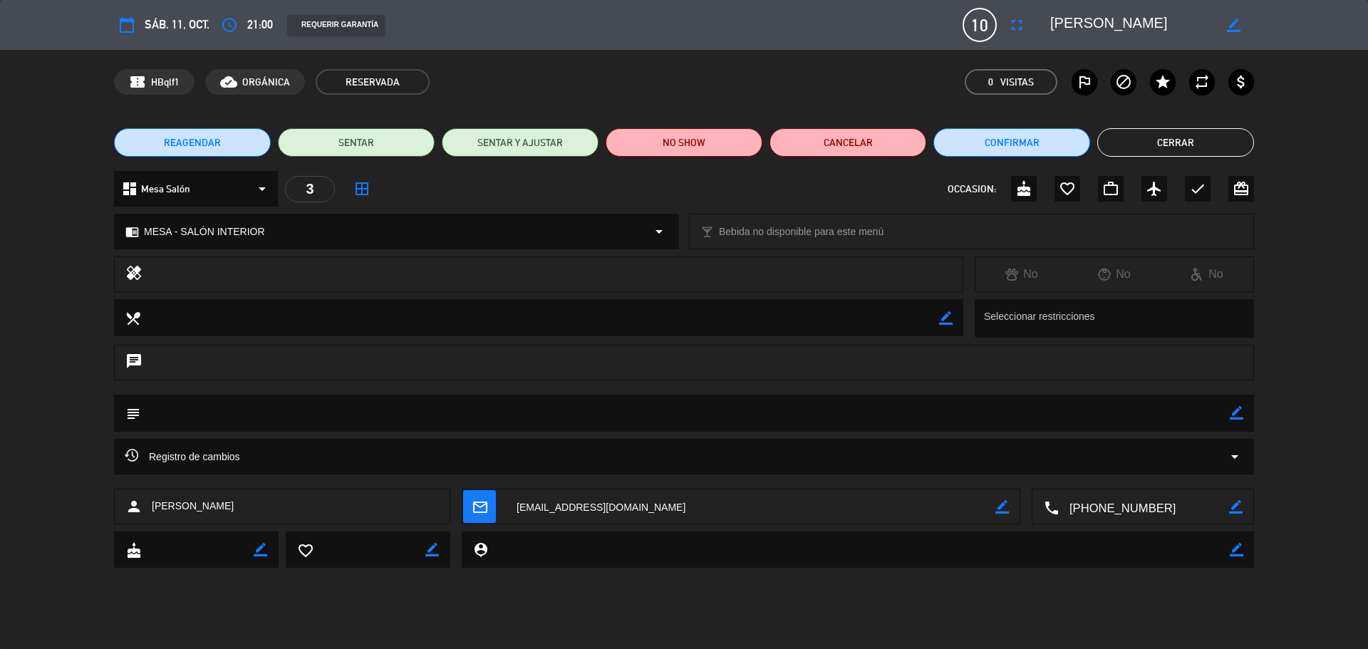
click at [1175, 150] on button "Cerrar" at bounding box center [1175, 142] width 157 height 28
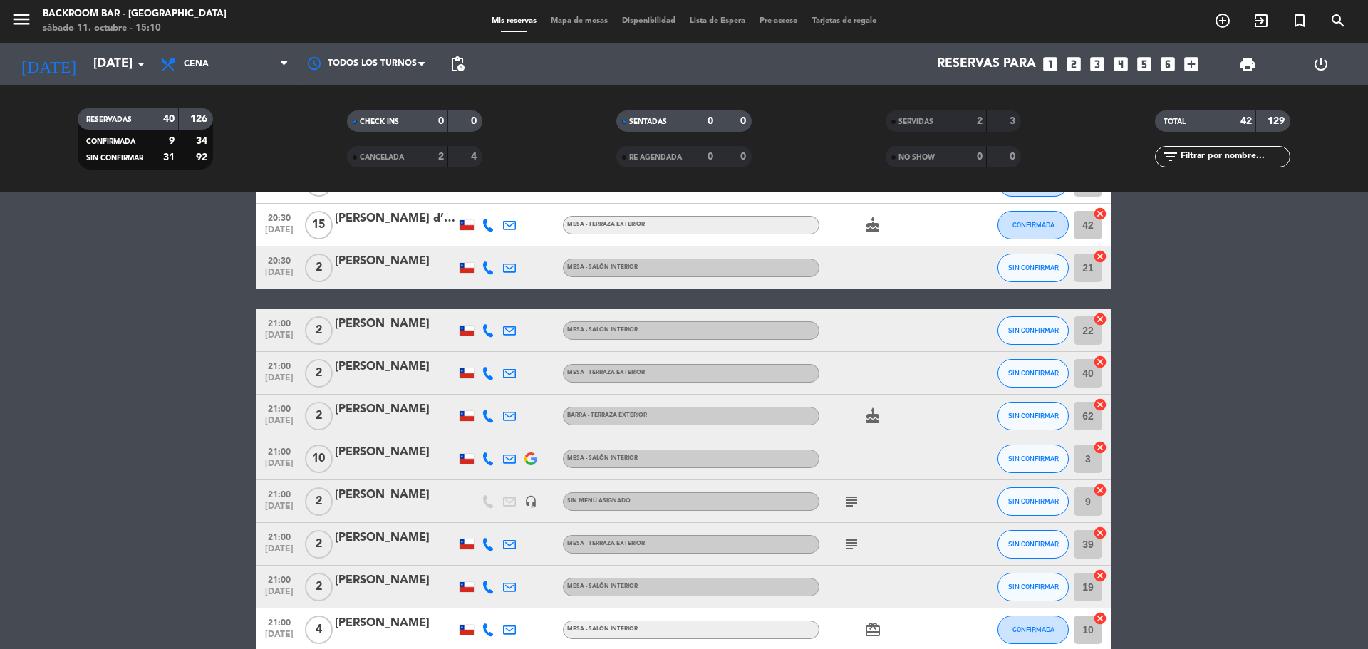
click at [572, 21] on span "Mapa de mesas" at bounding box center [579, 21] width 71 height 8
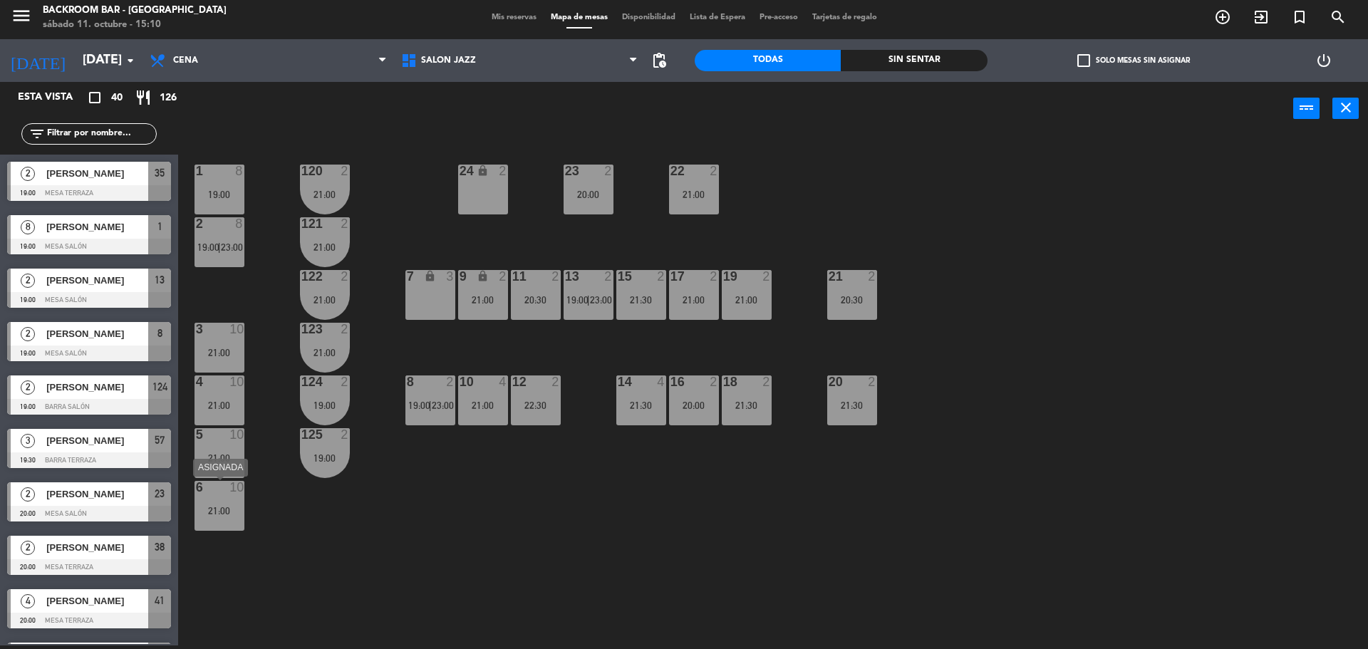
click at [194, 511] on div "21:00" at bounding box center [219, 511] width 50 height 10
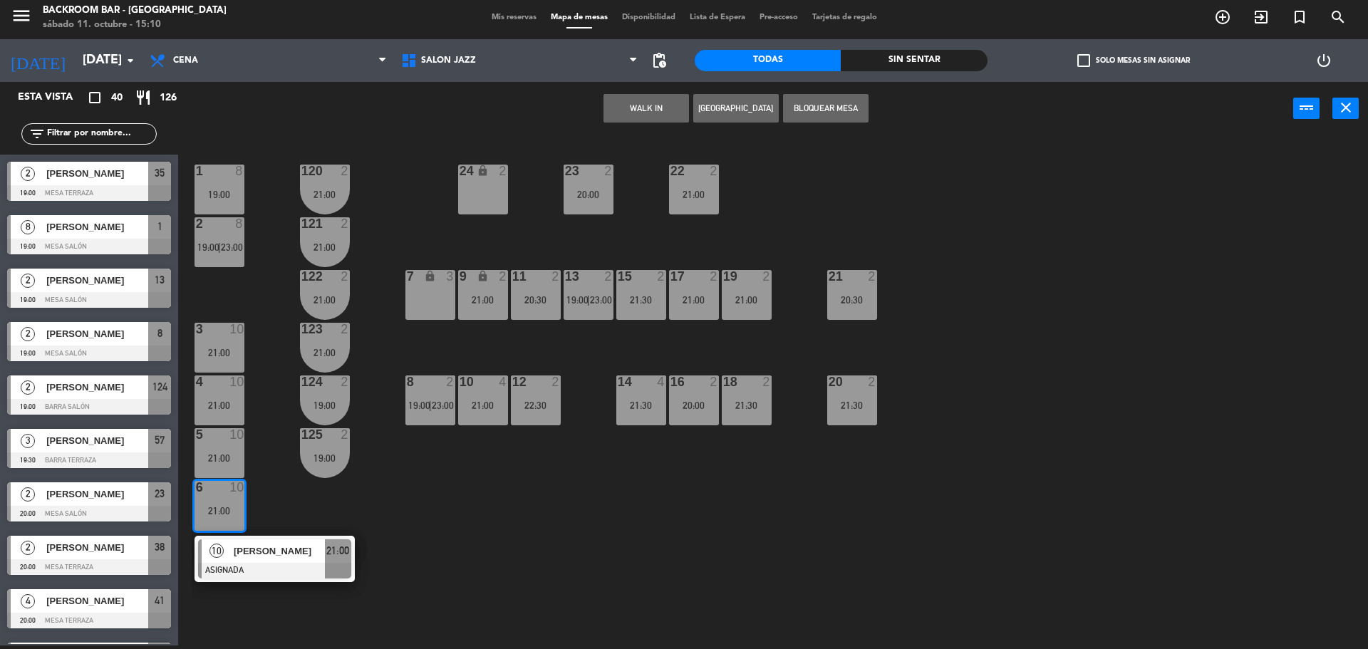
drag, startPoint x: 284, startPoint y: 512, endPoint x: 274, endPoint y: 504, distance: 13.3
click at [284, 511] on div "1 8 19:00 24 lock 2 23 2 20:00 22 2 21:00 120 2 21:00 2 8 19:00 | 23:00 121 2 2…" at bounding box center [780, 394] width 1176 height 510
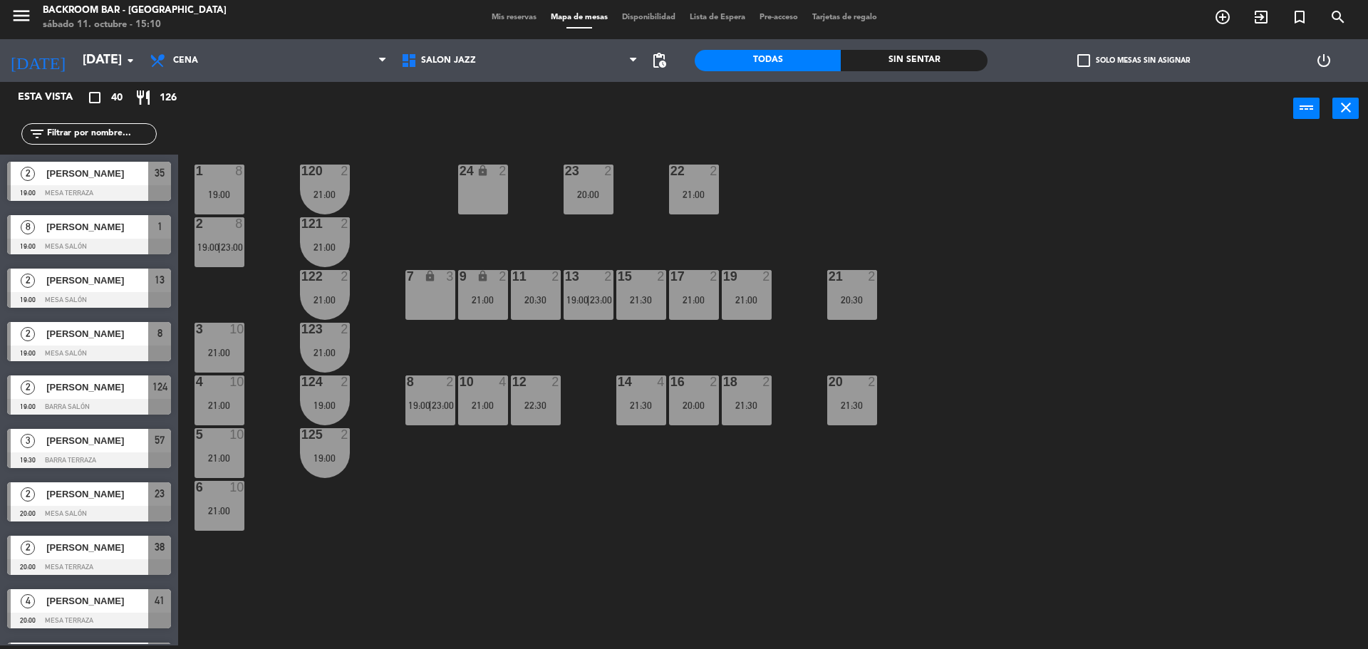
click at [215, 449] on div "5 10 21:00" at bounding box center [219, 453] width 50 height 50
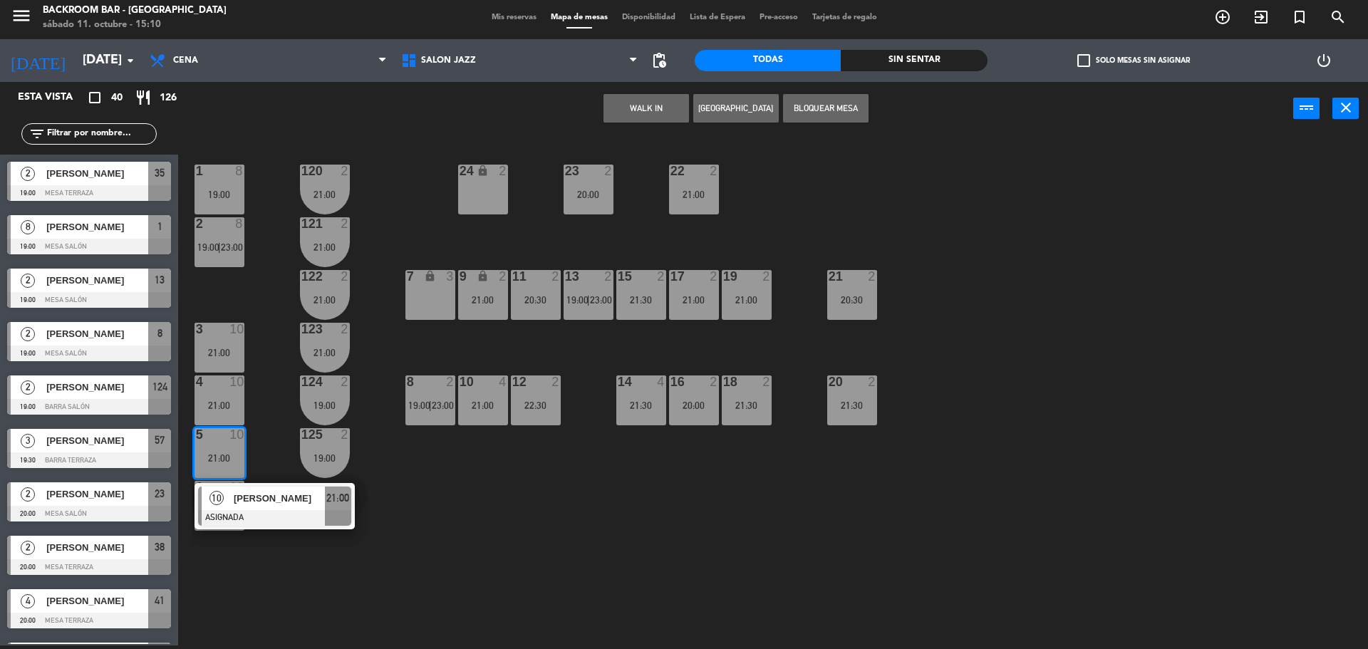
click at [261, 519] on div at bounding box center [274, 518] width 153 height 16
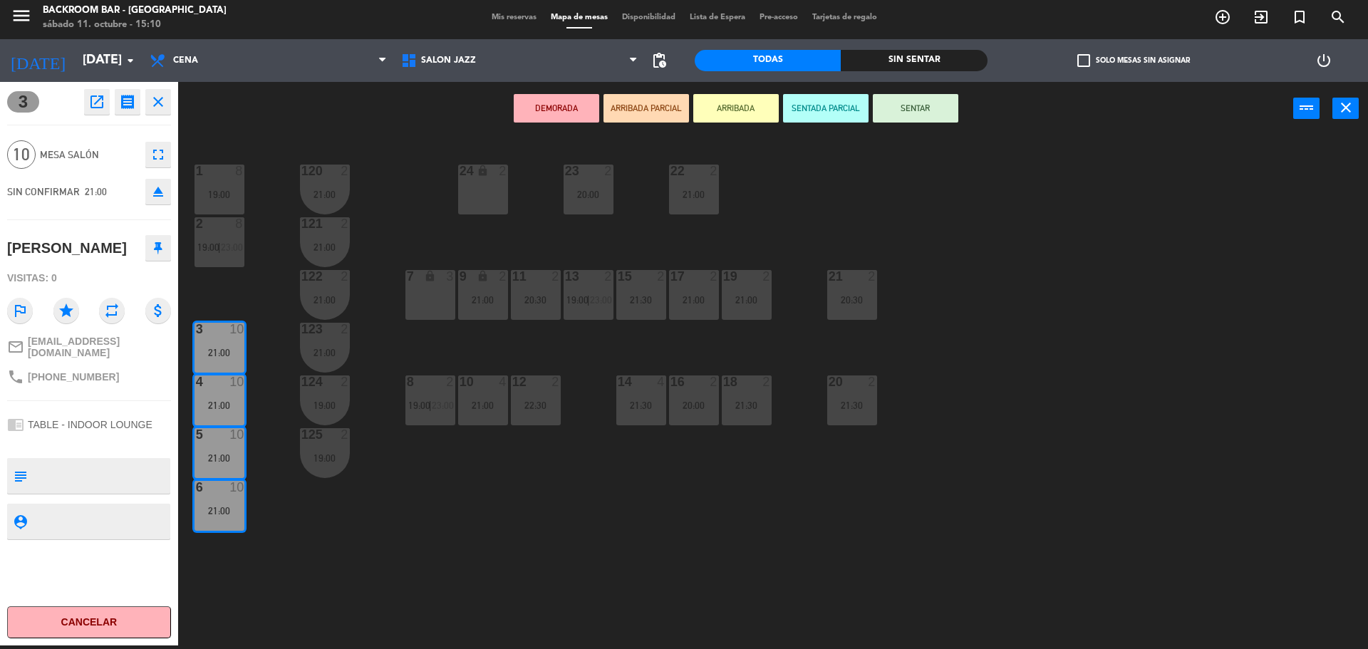
click at [310, 517] on div "1 8 19:00 24 lock 2 23 2 20:00 22 2 21:00 120 2 21:00 2 8 19:00 | 23:00 121 2 2…" at bounding box center [780, 394] width 1176 height 510
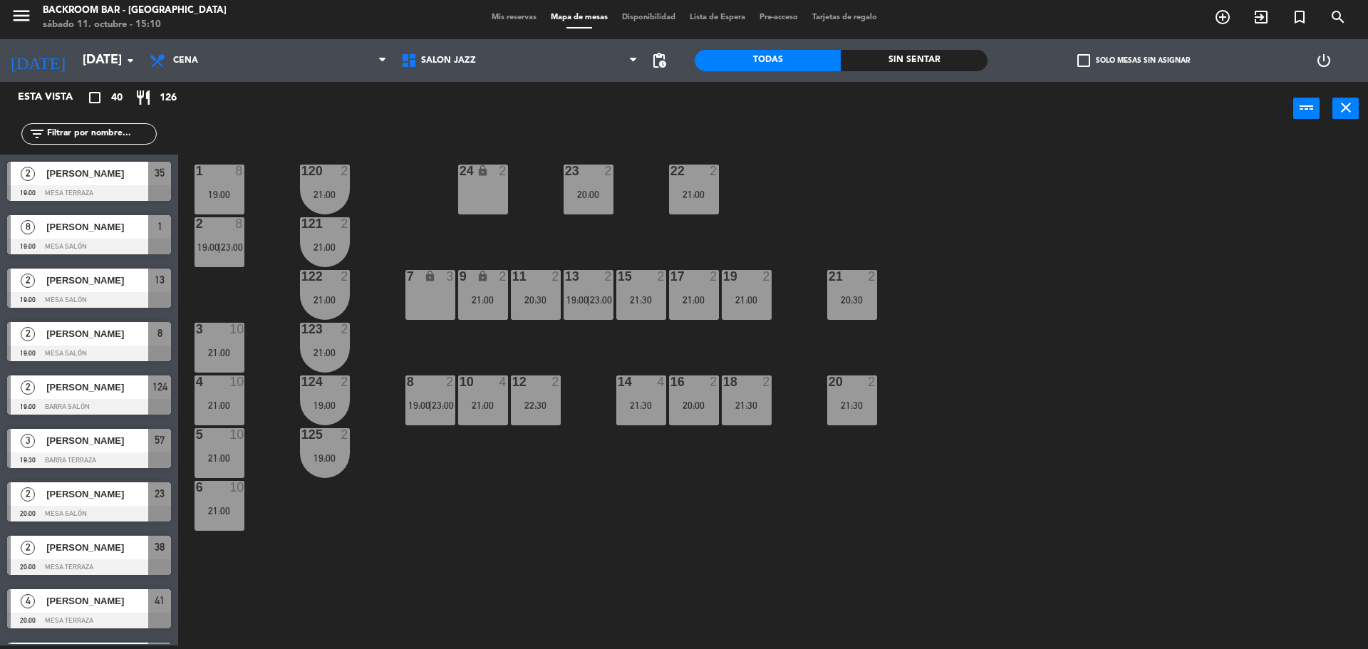
scroll to position [4, 0]
click at [495, 16] on span "Mis reservas" at bounding box center [513, 18] width 59 height 8
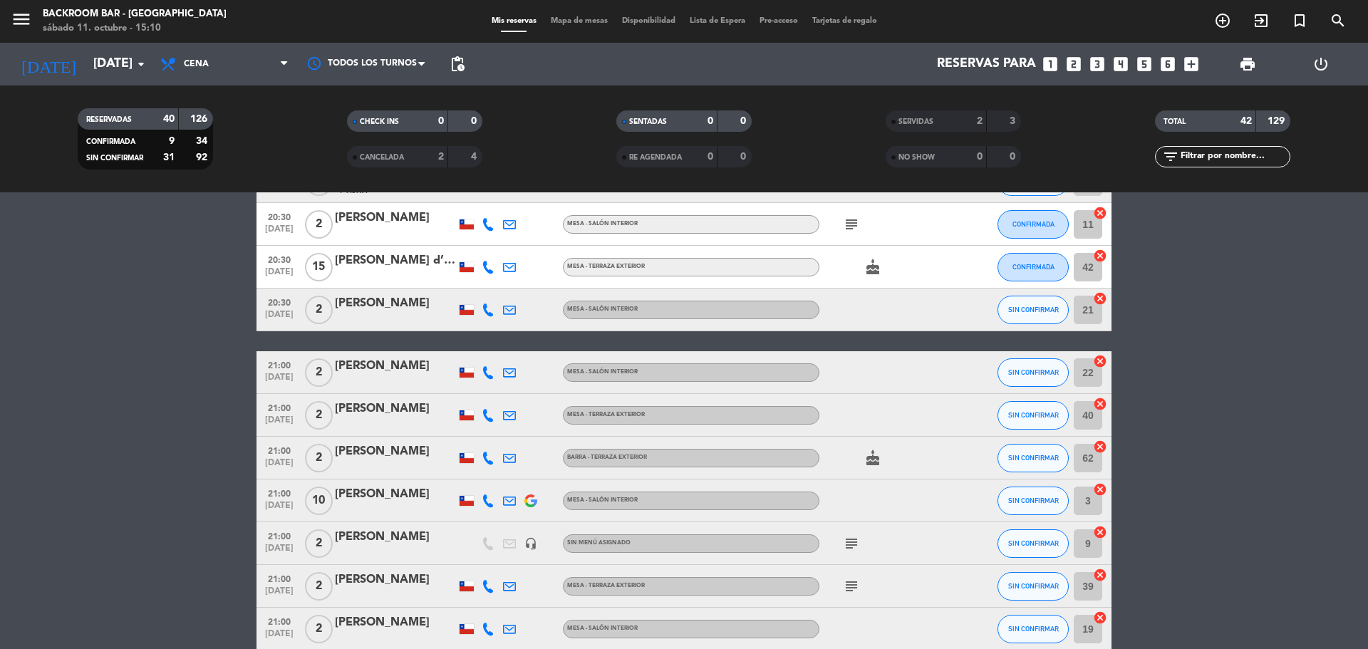
scroll to position [712, 0]
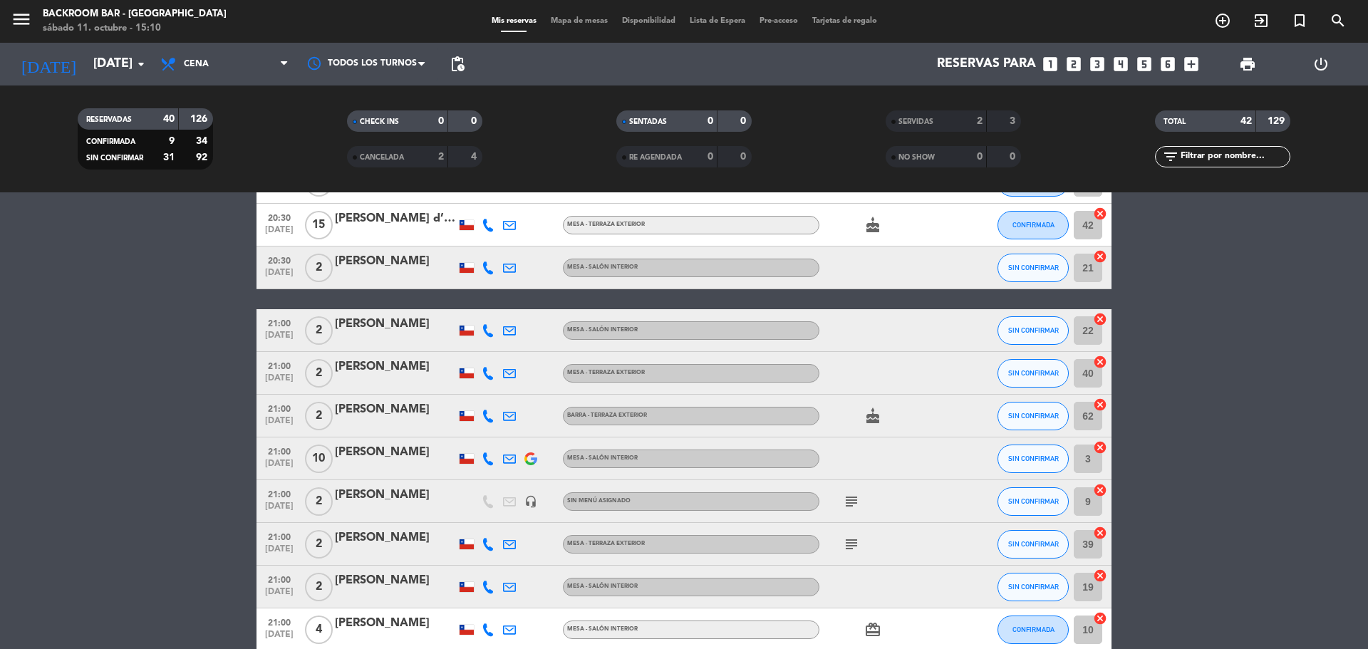
click at [487, 459] on icon at bounding box center [488, 458] width 13 height 13
click at [514, 435] on span at bounding box center [511, 435] width 11 height 11
click at [529, 459] on img at bounding box center [530, 458] width 13 height 13
click at [508, 461] on icon at bounding box center [509, 458] width 13 height 13
click at [489, 460] on icon at bounding box center [488, 458] width 13 height 13
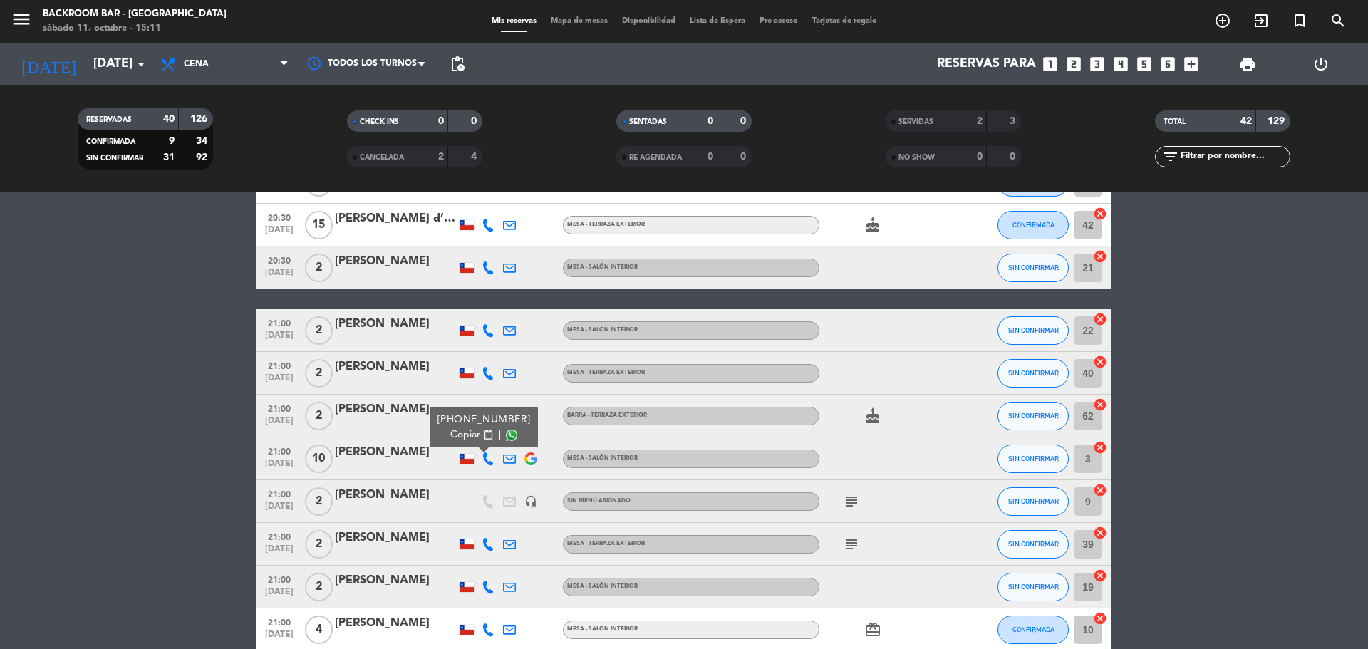
drag, startPoint x: 537, startPoint y: 417, endPoint x: 494, endPoint y: 427, distance: 43.9
click at [494, 427] on div "[PHONE_NUMBER]" at bounding box center [483, 419] width 93 height 15
click at [168, 415] on bookings-row "19:00 [DATE] 2 [PERSON_NAME] - TERRAZA EXTERIOR check CONFIRMADA 35 cancel 19:0…" at bounding box center [684, 479] width 1368 height 1869
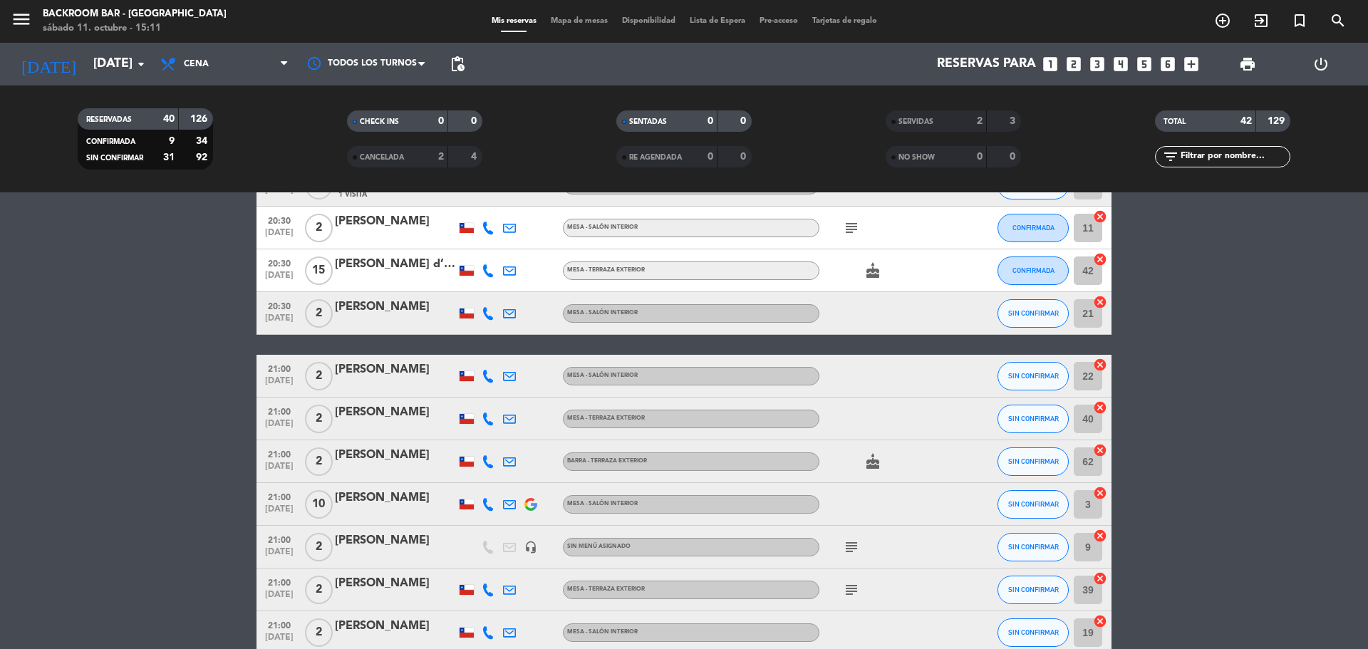
scroll to position [641, 0]
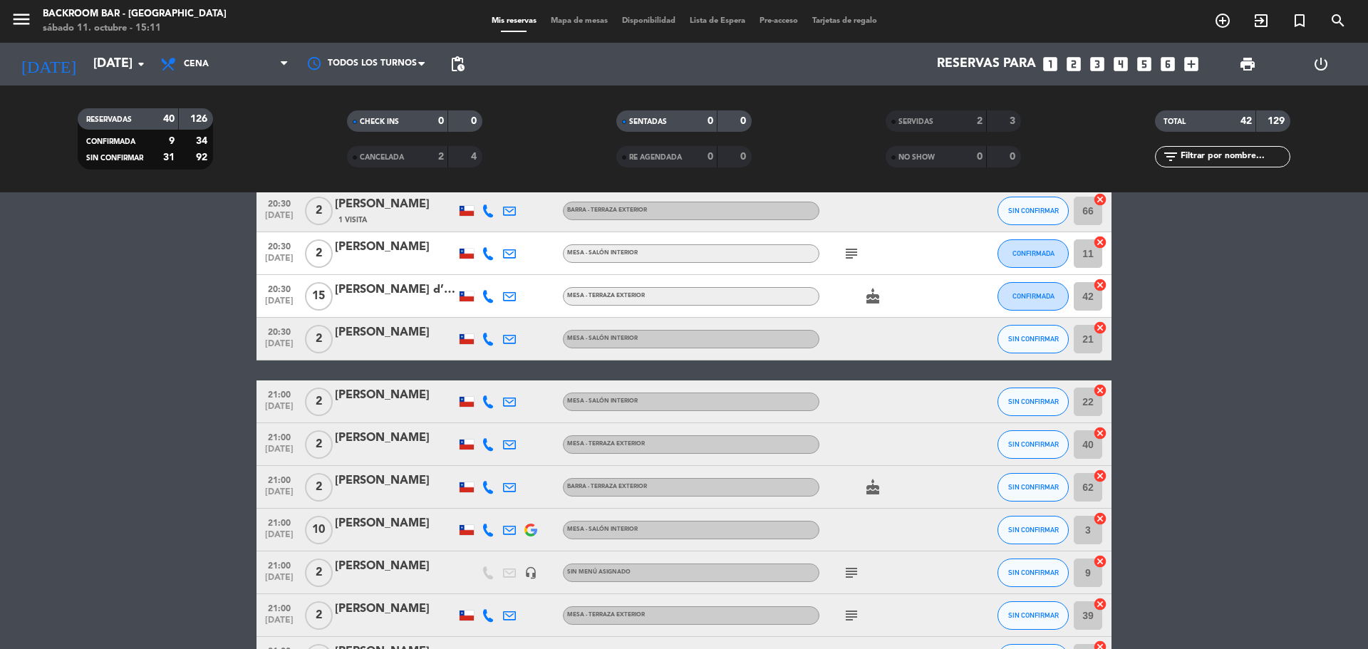
click at [464, 531] on div at bounding box center [466, 530] width 14 height 10
click at [145, 529] on bookings-row "19:00 [DATE] 2 [PERSON_NAME] - TERRAZA EXTERIOR check CONFIRMADA 35 cancel 19:0…" at bounding box center [684, 551] width 1368 height 1869
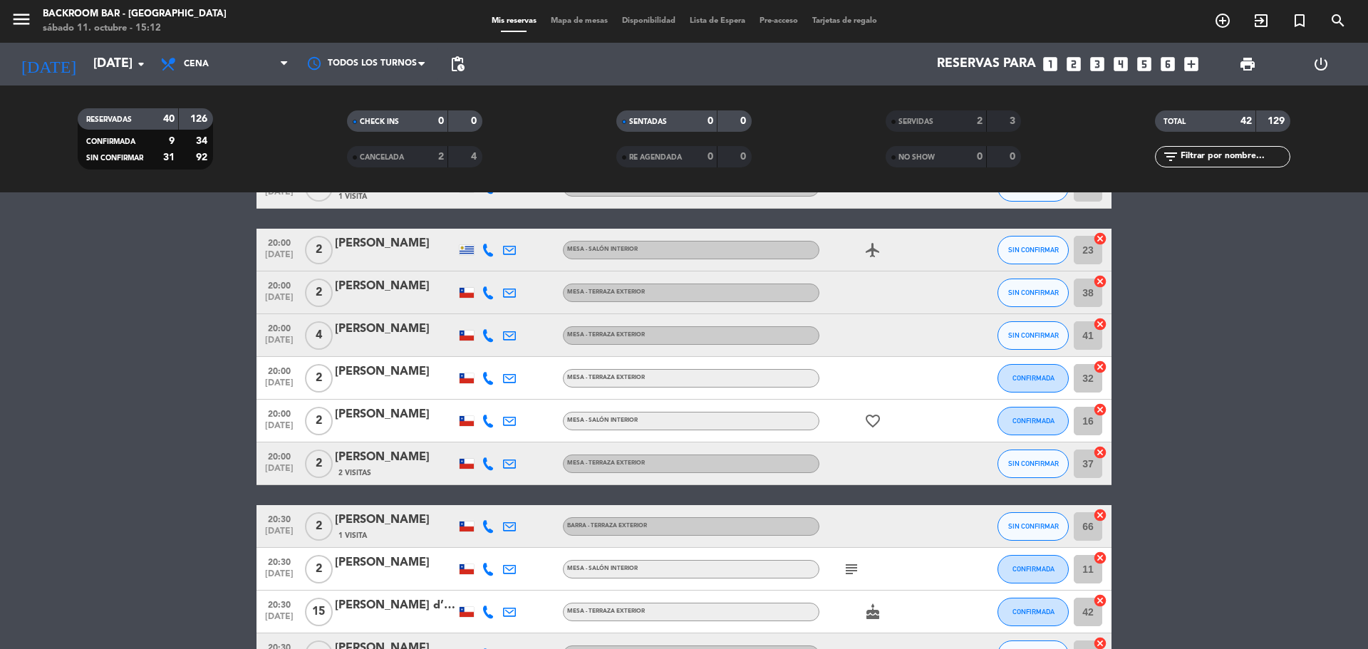
scroll to position [499, 0]
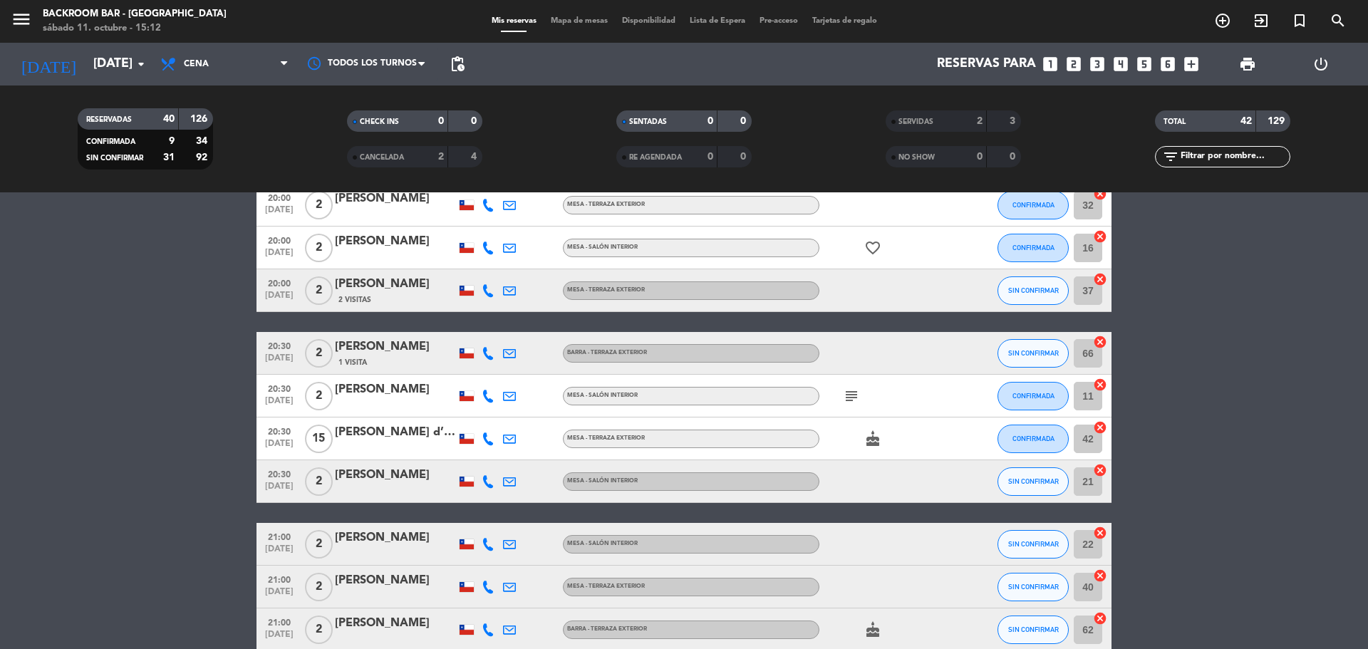
click at [856, 402] on icon "subject" at bounding box center [851, 396] width 17 height 17
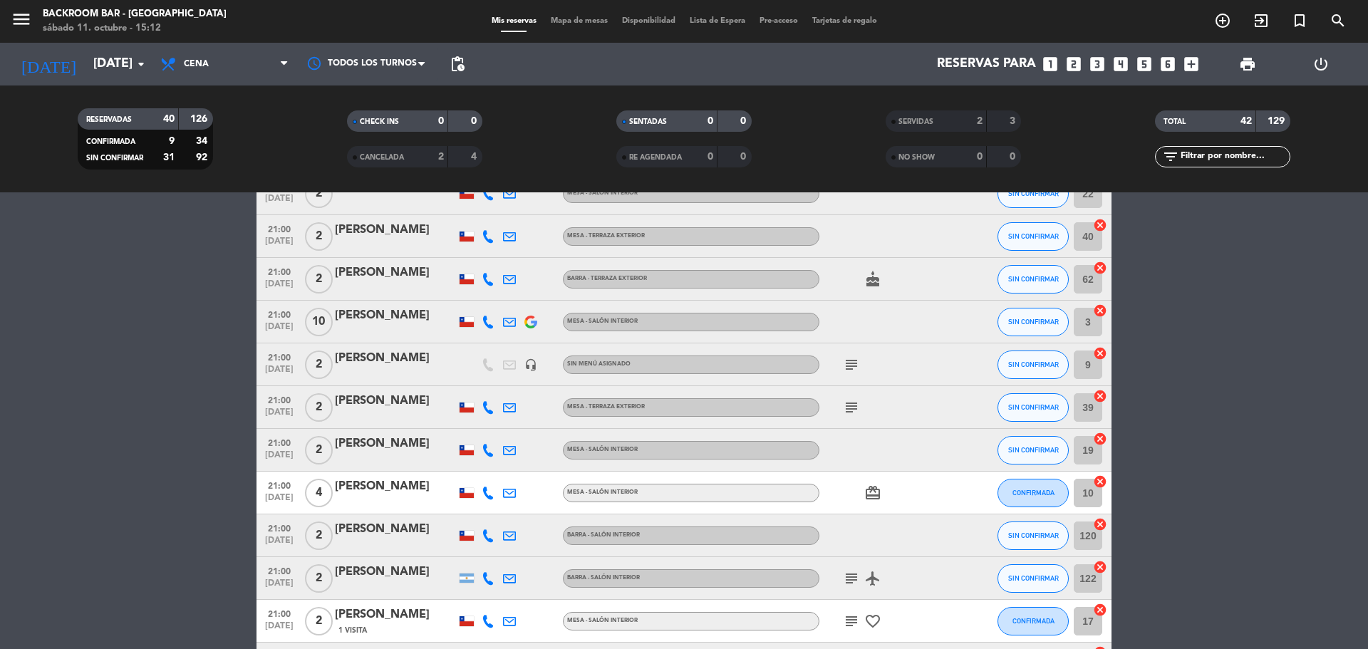
scroll to position [855, 0]
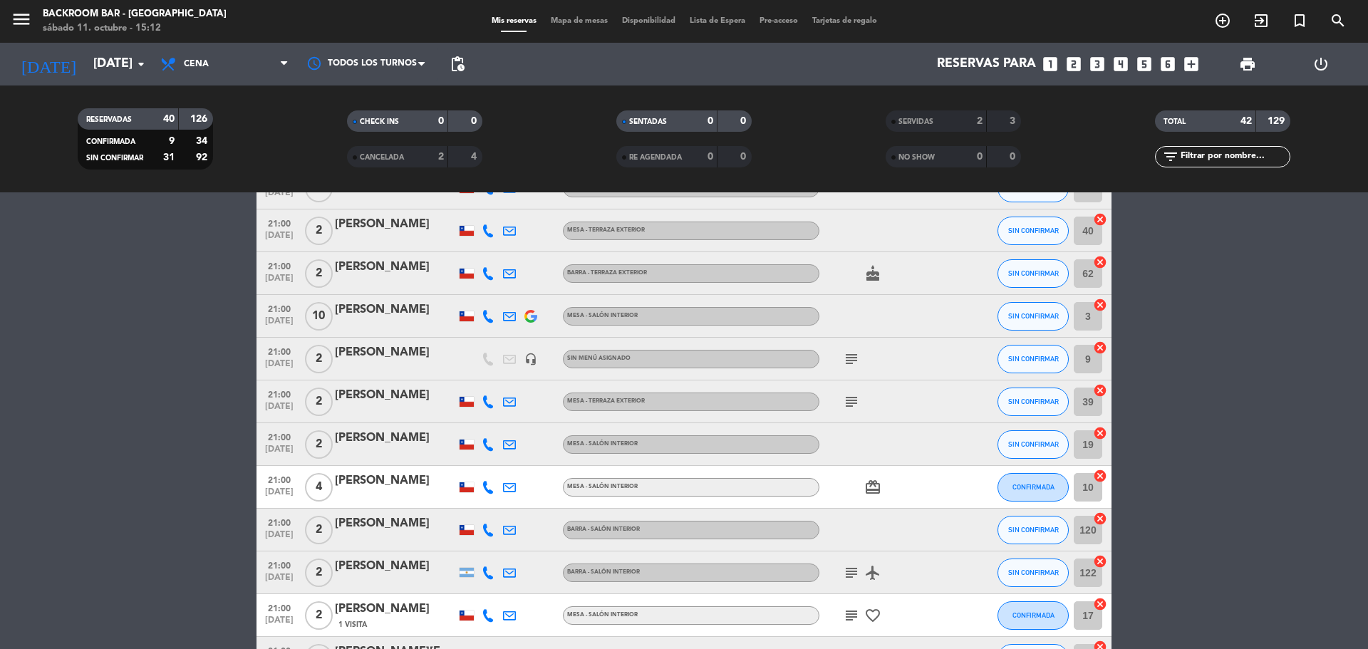
click at [850, 355] on icon "subject" at bounding box center [851, 358] width 17 height 17
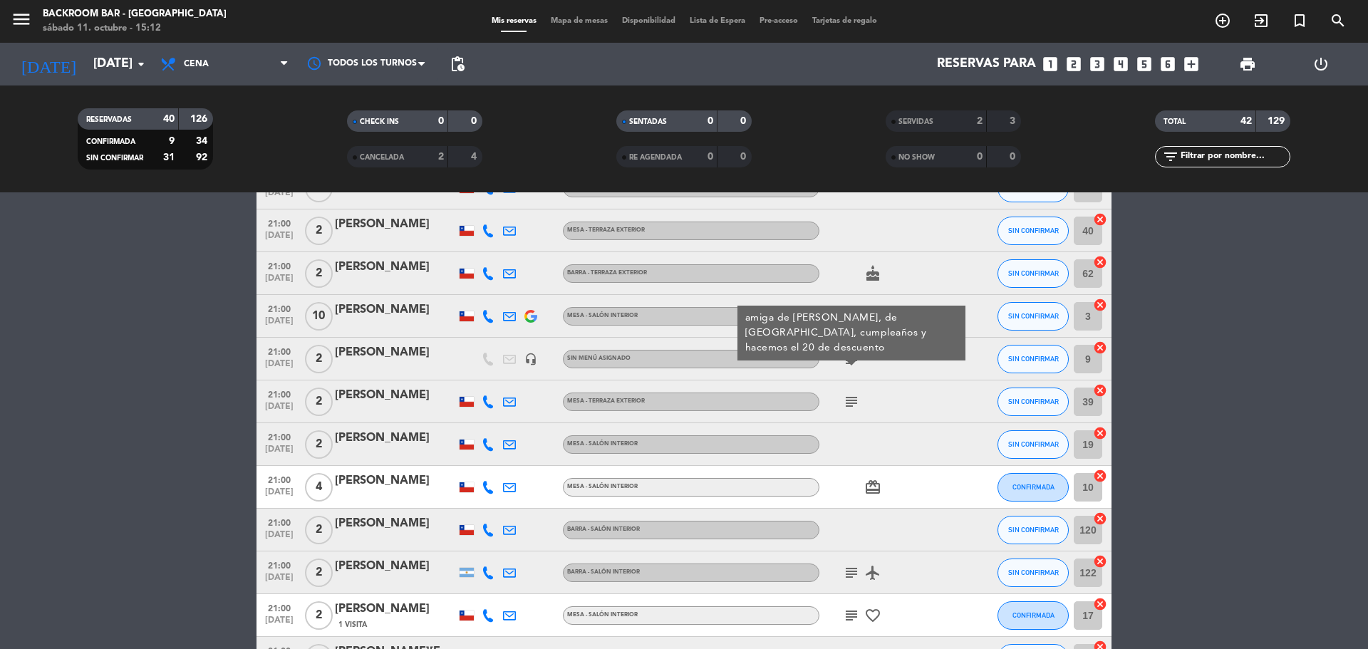
click at [853, 412] on div "subject" at bounding box center [883, 401] width 128 height 42
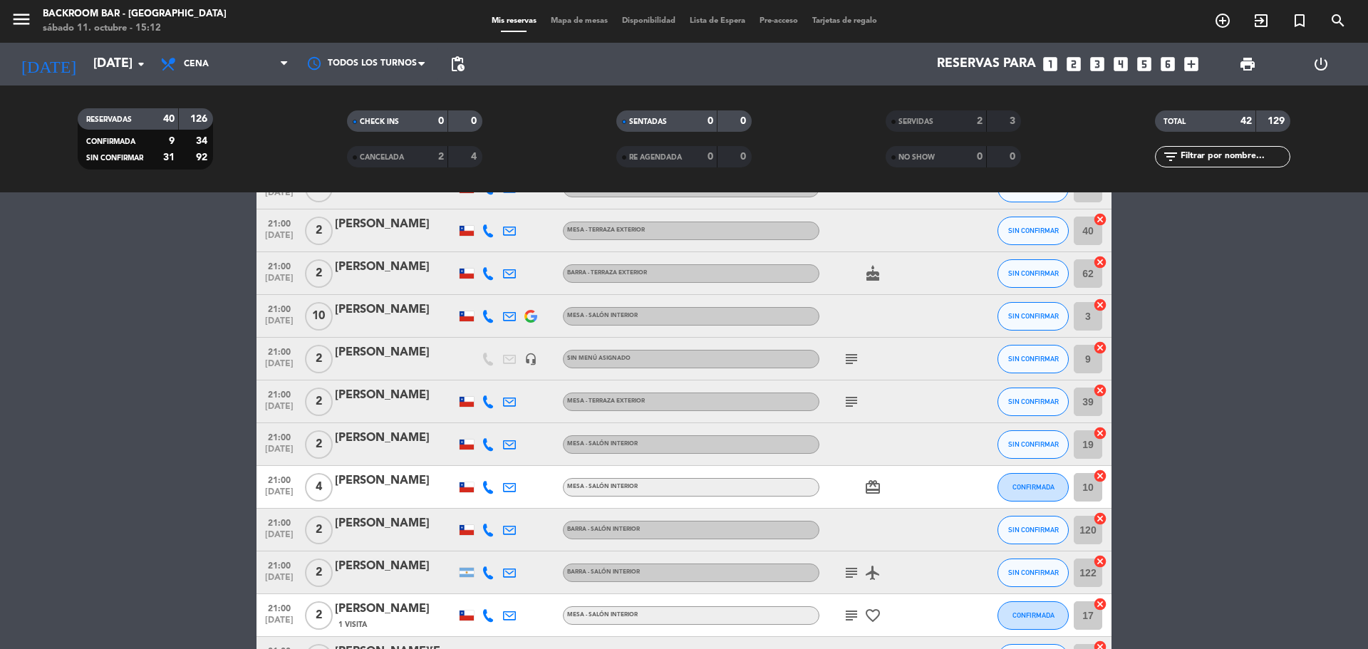
click at [850, 402] on icon "subject" at bounding box center [851, 401] width 17 height 17
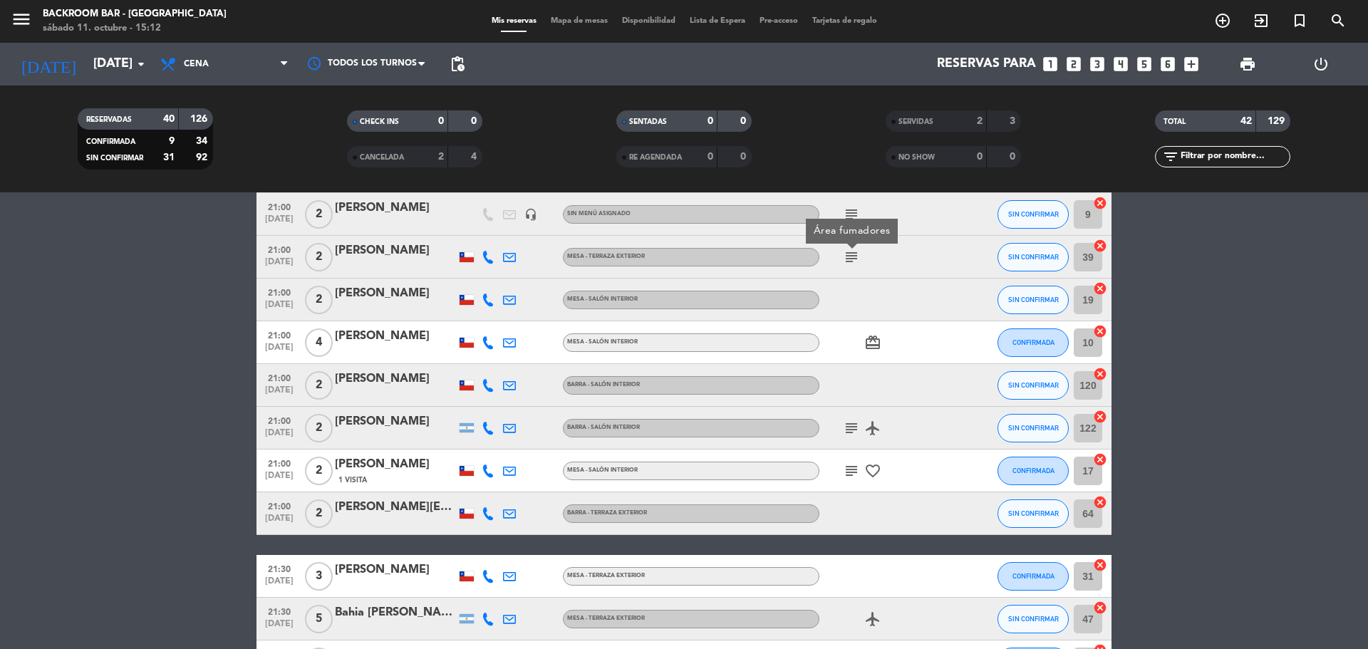
scroll to position [1069, 0]
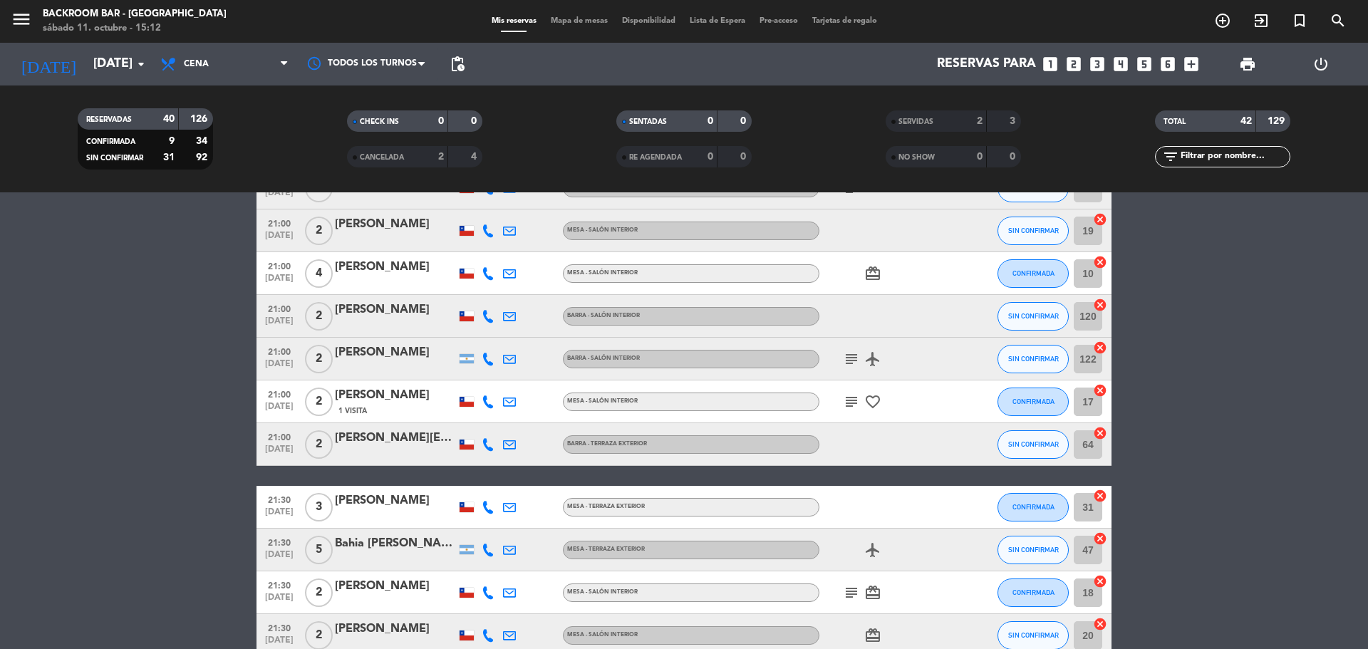
click at [851, 366] on icon "subject" at bounding box center [851, 358] width 17 height 17
click at [848, 406] on icon "subject" at bounding box center [851, 401] width 17 height 17
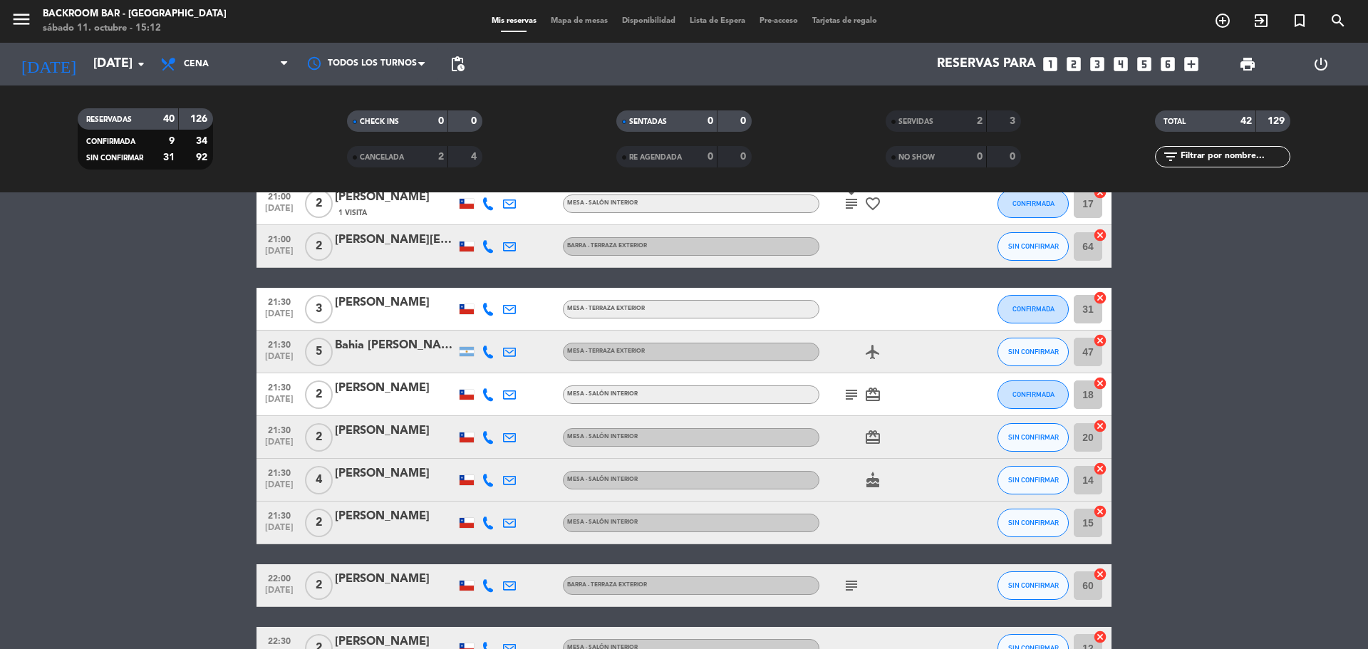
scroll to position [1282, 0]
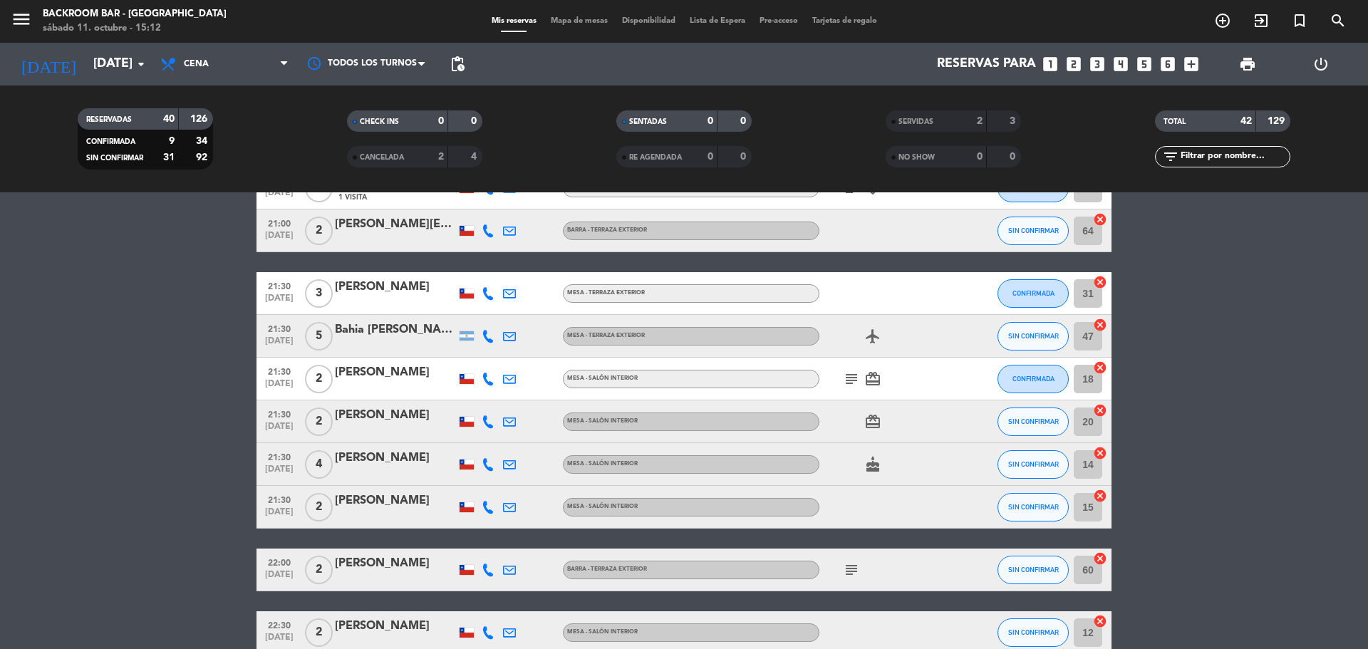
click at [846, 382] on icon "subject" at bounding box center [851, 378] width 17 height 17
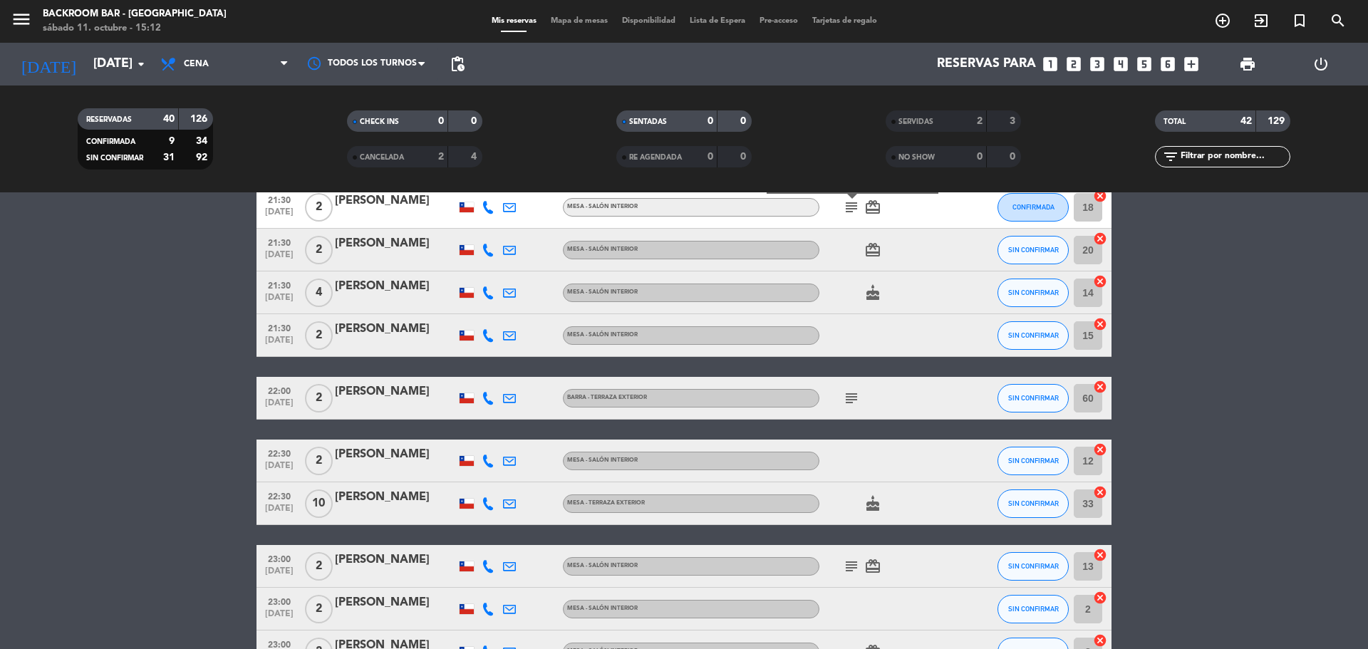
scroll to position [1496, 0]
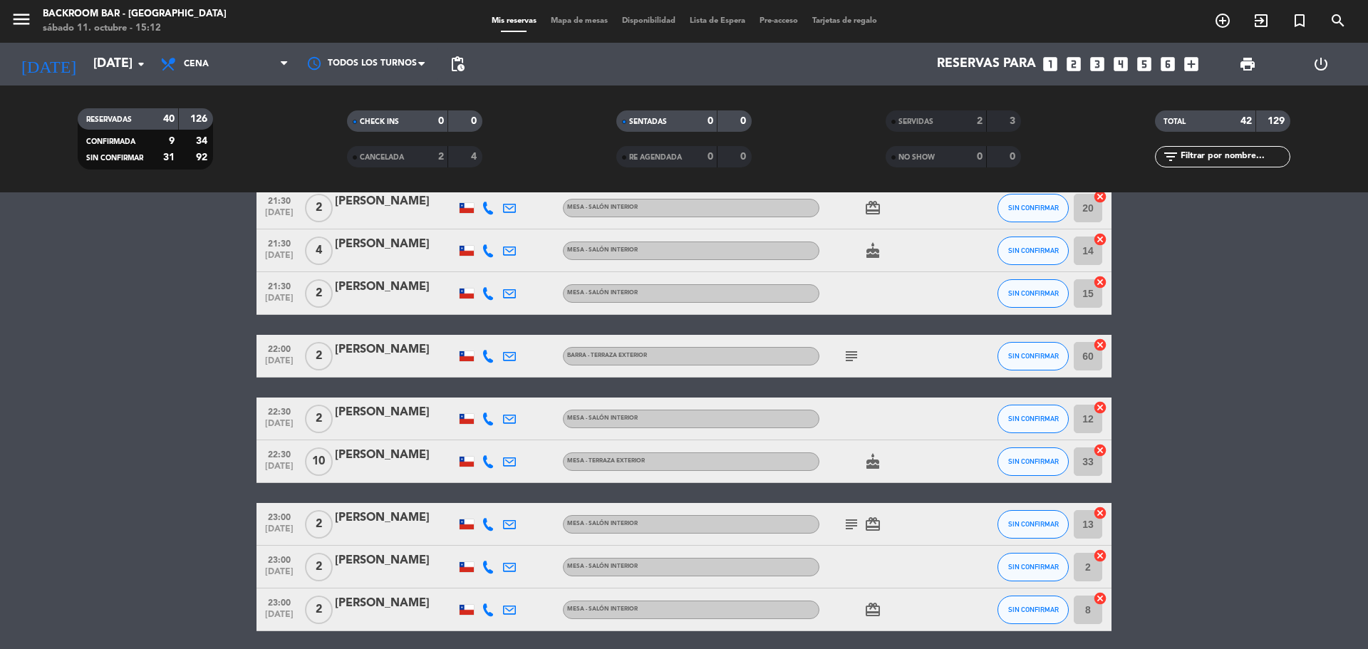
click at [849, 369] on div "subject" at bounding box center [883, 356] width 128 height 42
click at [849, 360] on icon "subject" at bounding box center [851, 356] width 17 height 17
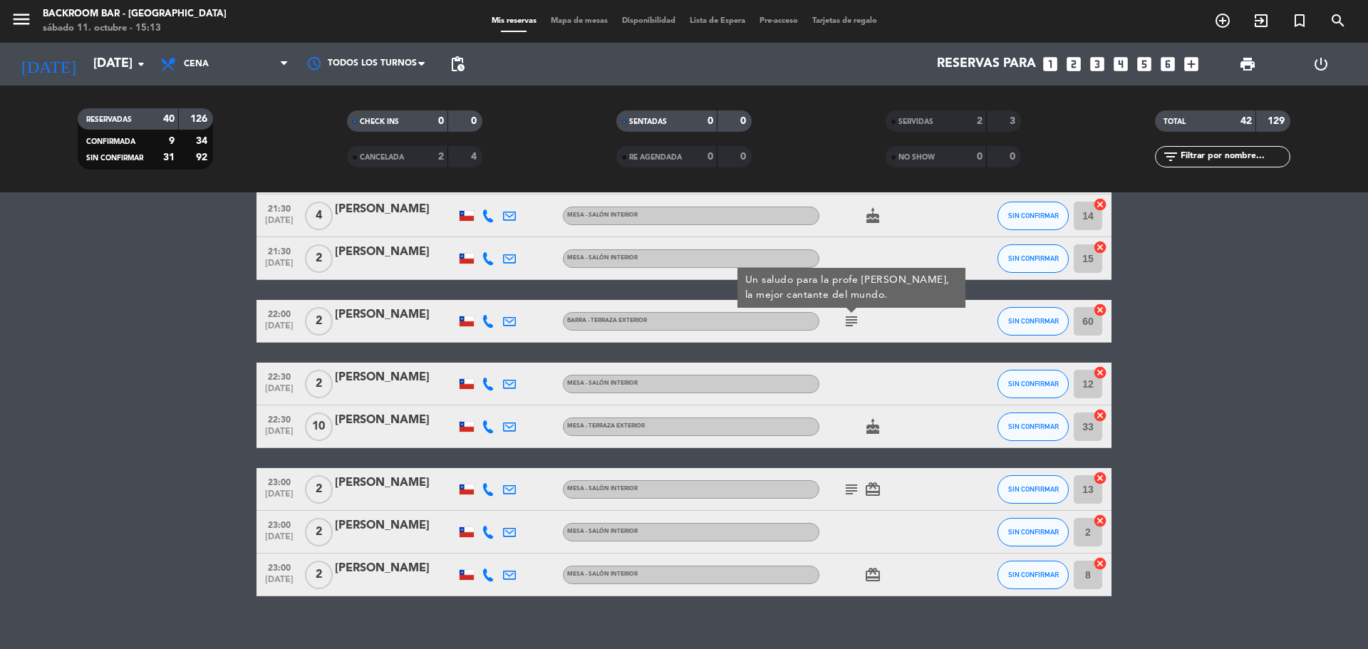
scroll to position [1549, 0]
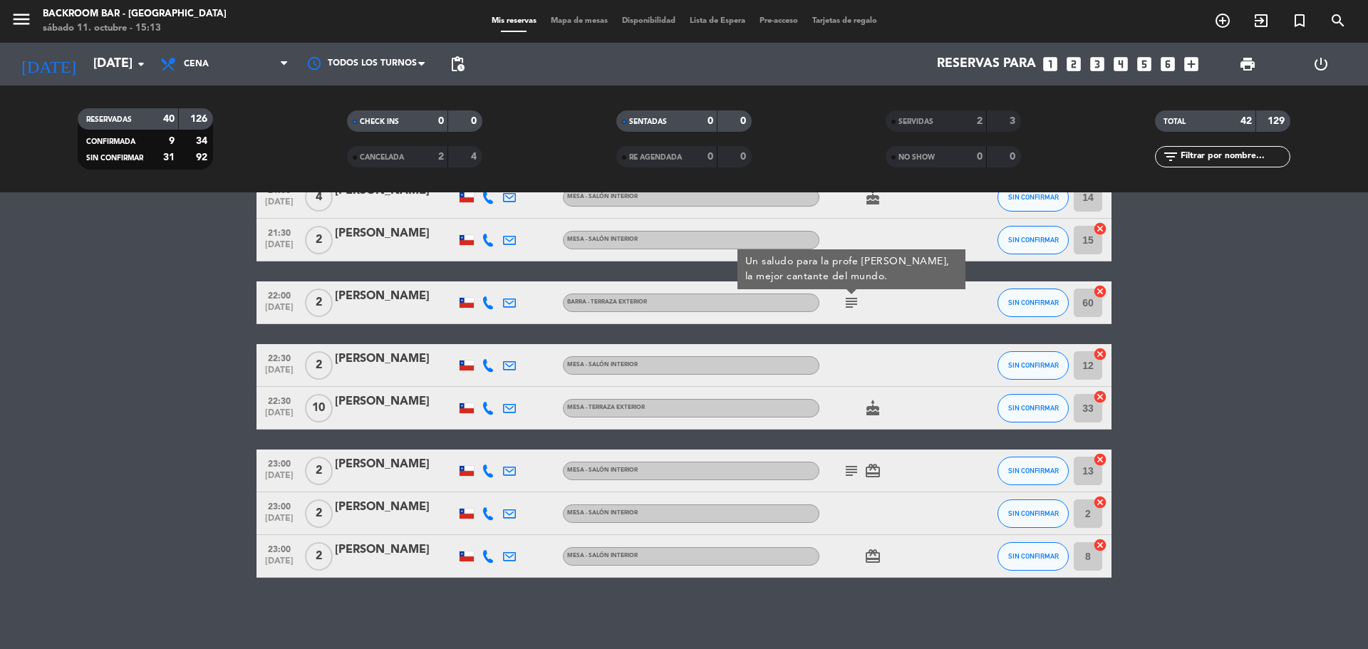
click at [855, 460] on div "subject card_giftcard" at bounding box center [883, 471] width 128 height 42
click at [855, 464] on icon "subject" at bounding box center [851, 470] width 17 height 17
